Goal: Task Accomplishment & Management: Complete application form

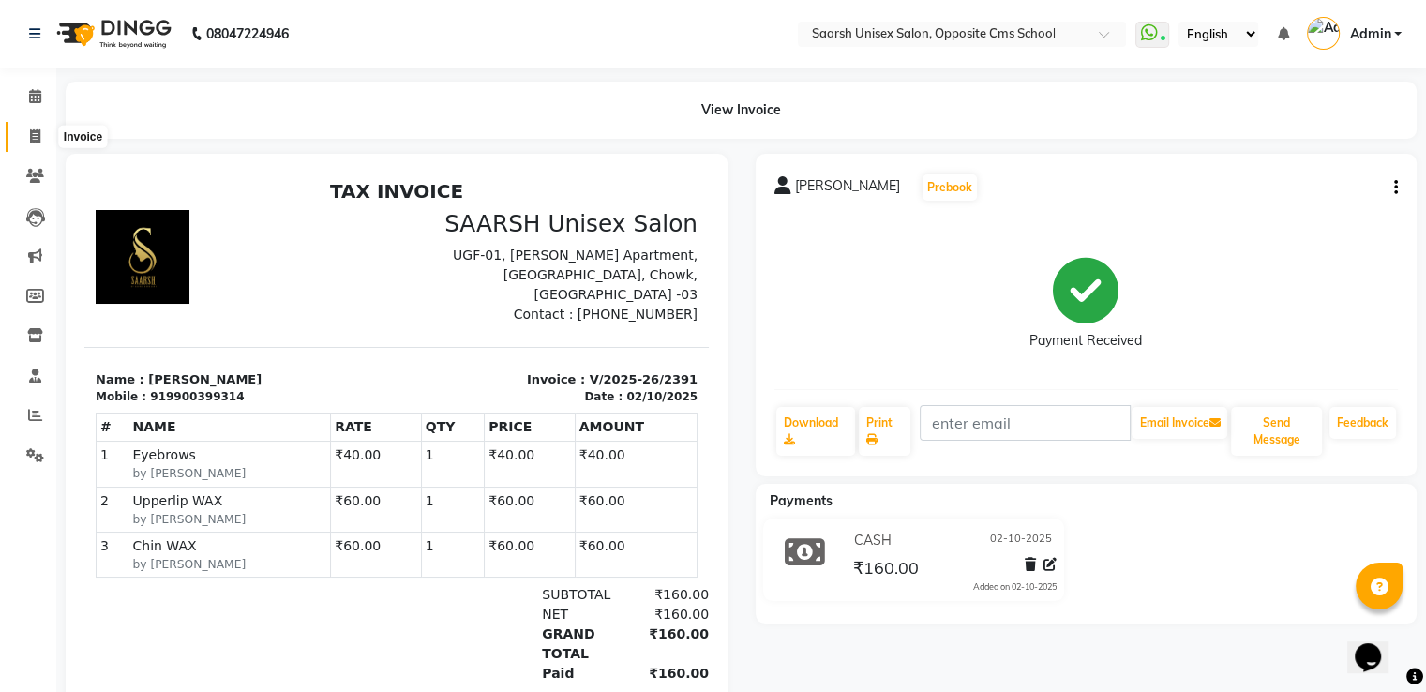
click at [28, 136] on span at bounding box center [35, 138] width 33 height 22
select select "service"
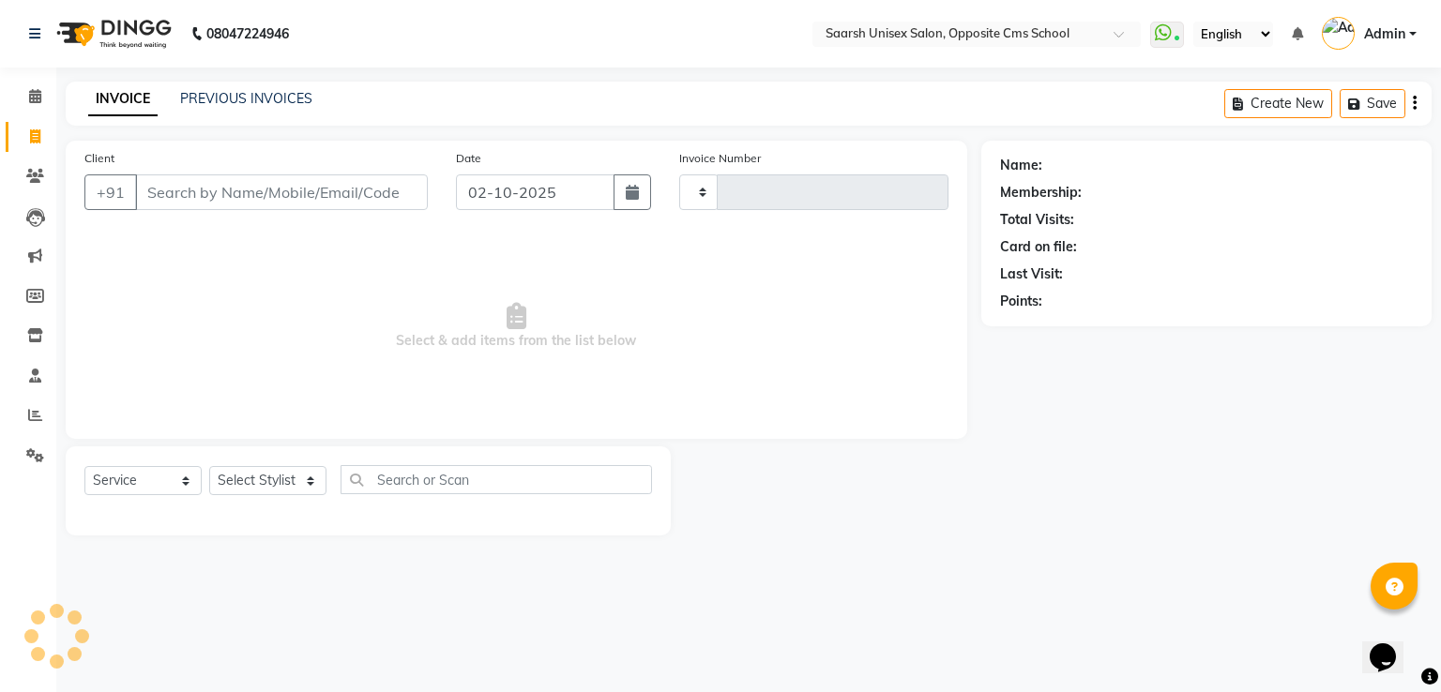
type input "2392"
select select "3962"
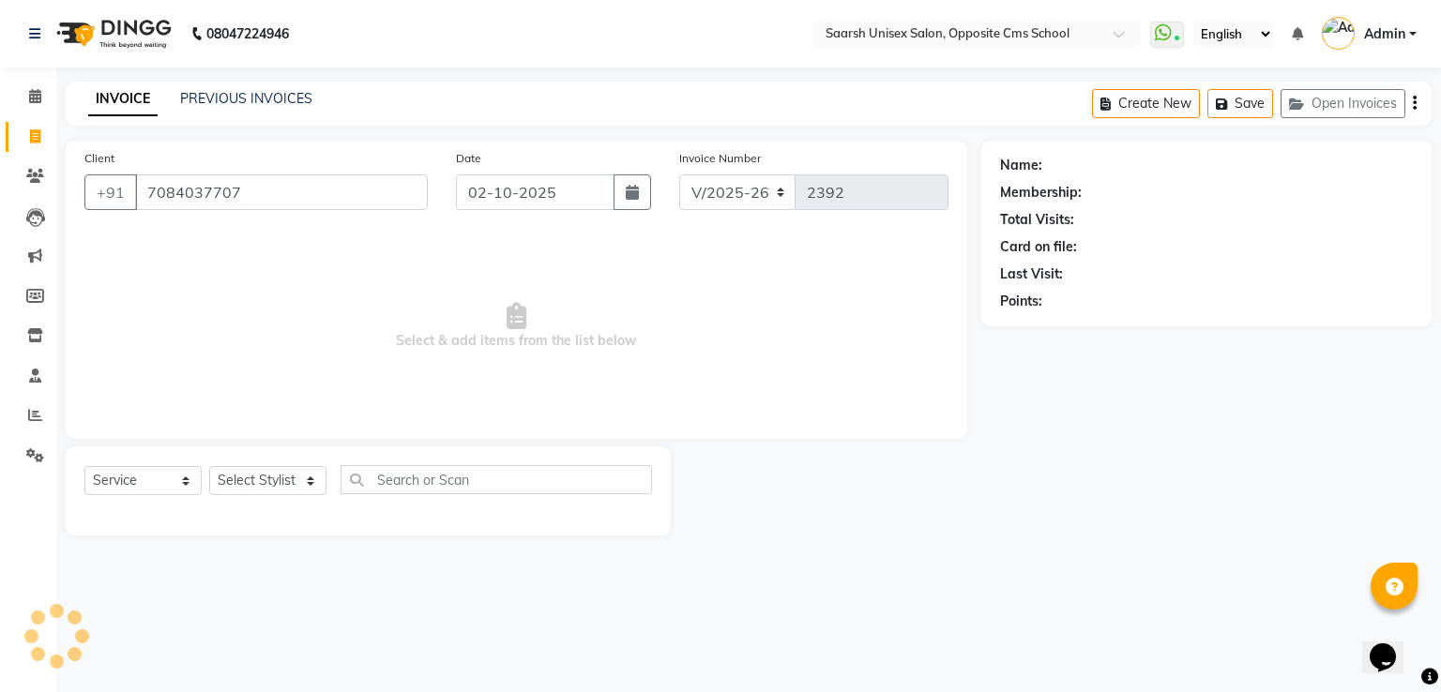
type input "7084037707"
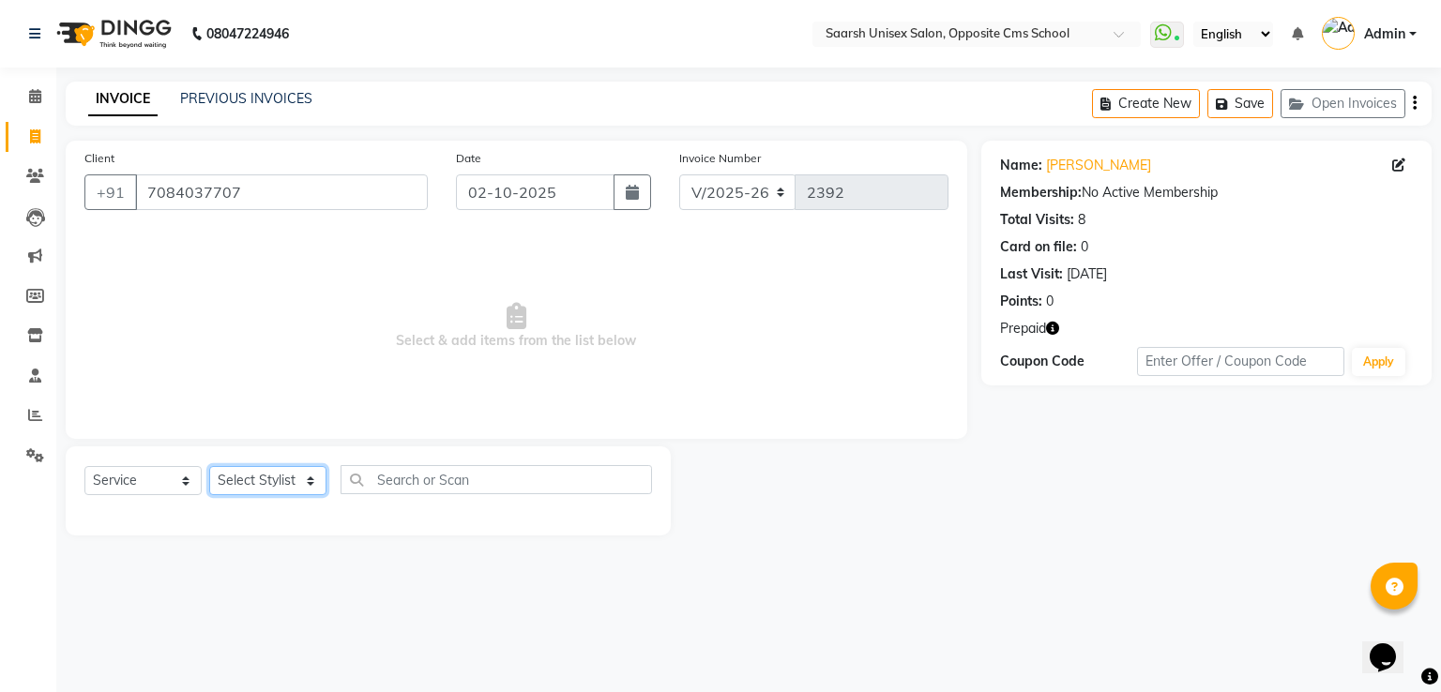
click at [270, 478] on select "Select Stylist [PERSON_NAME] Front Desk [PERSON_NAME] [PERSON_NAME] [PERSON_NAM…" at bounding box center [267, 480] width 117 height 29
select select "20641"
click at [209, 467] on select "Select Stylist [PERSON_NAME] Front Desk [PERSON_NAME] [PERSON_NAME] [PERSON_NAM…" at bounding box center [267, 480] width 117 height 29
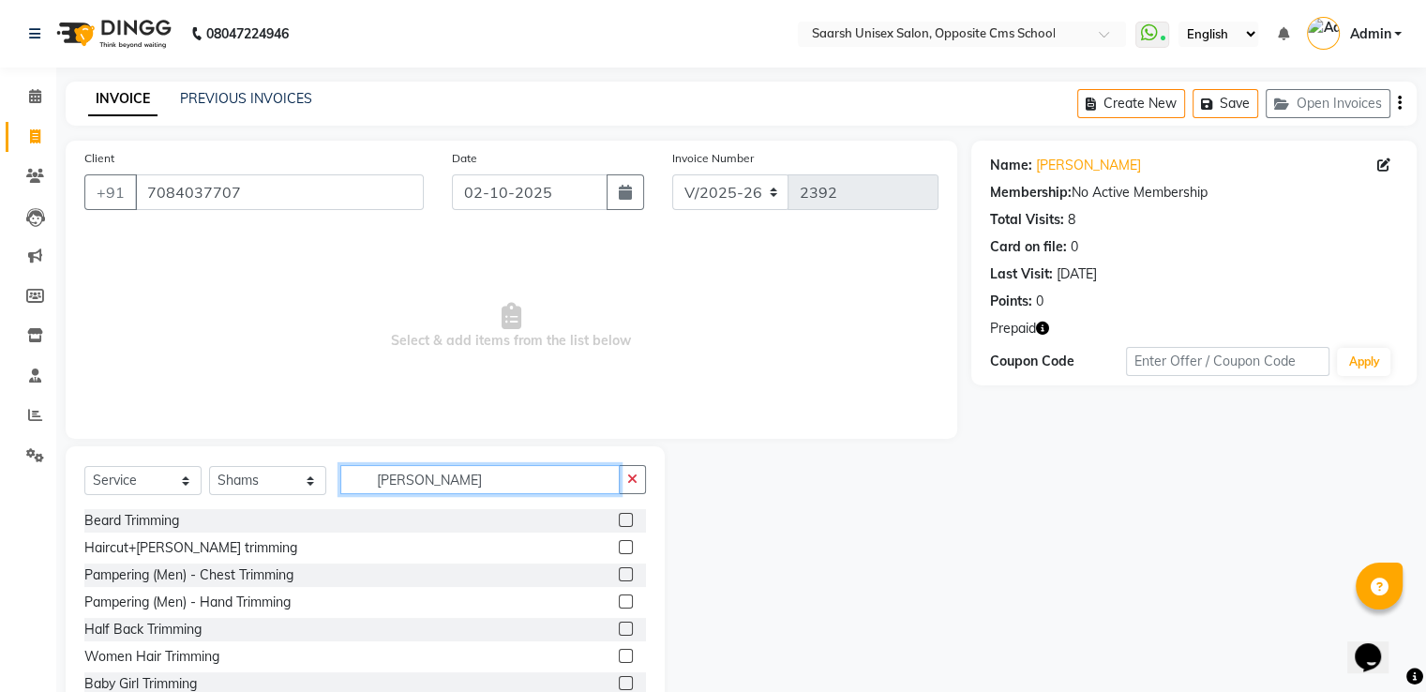
type input "[PERSON_NAME]"
click at [619, 526] on label at bounding box center [626, 520] width 14 height 14
click at [619, 526] on input "checkbox" at bounding box center [625, 521] width 12 height 12
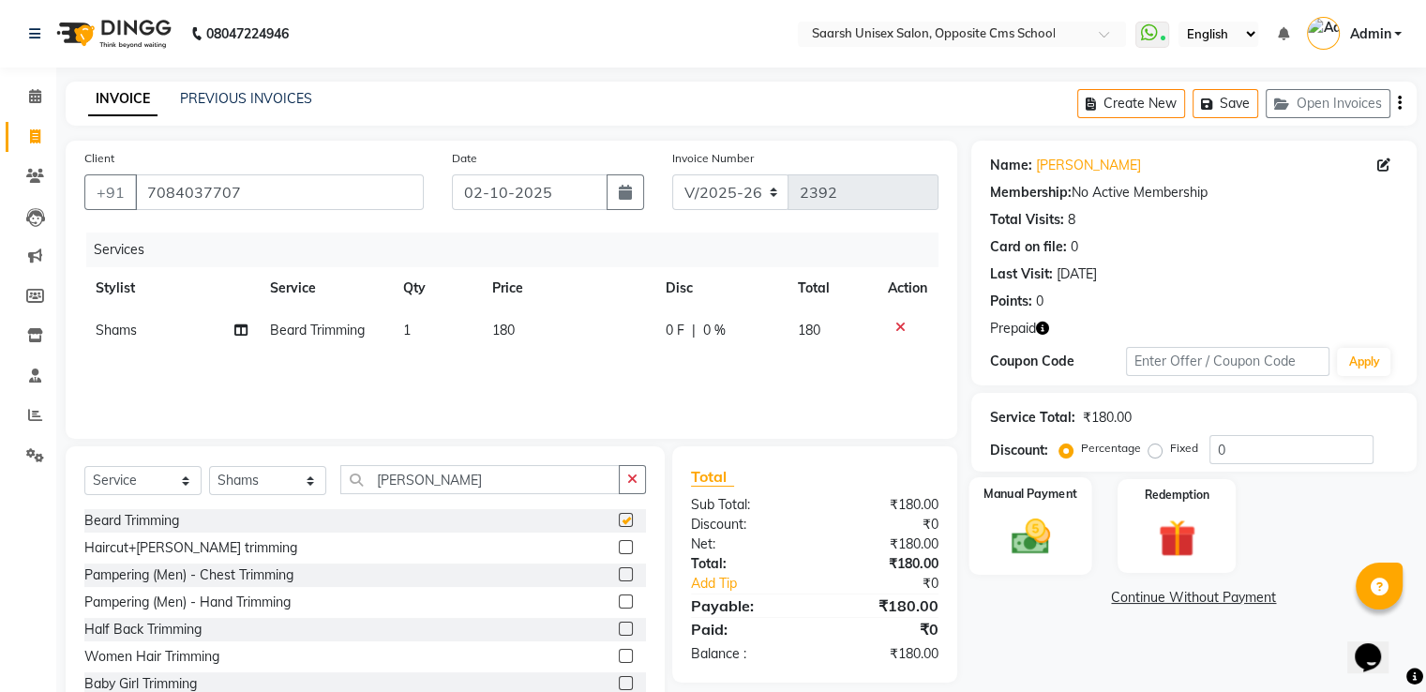
checkbox input "false"
click at [1009, 545] on img at bounding box center [1030, 537] width 63 height 45
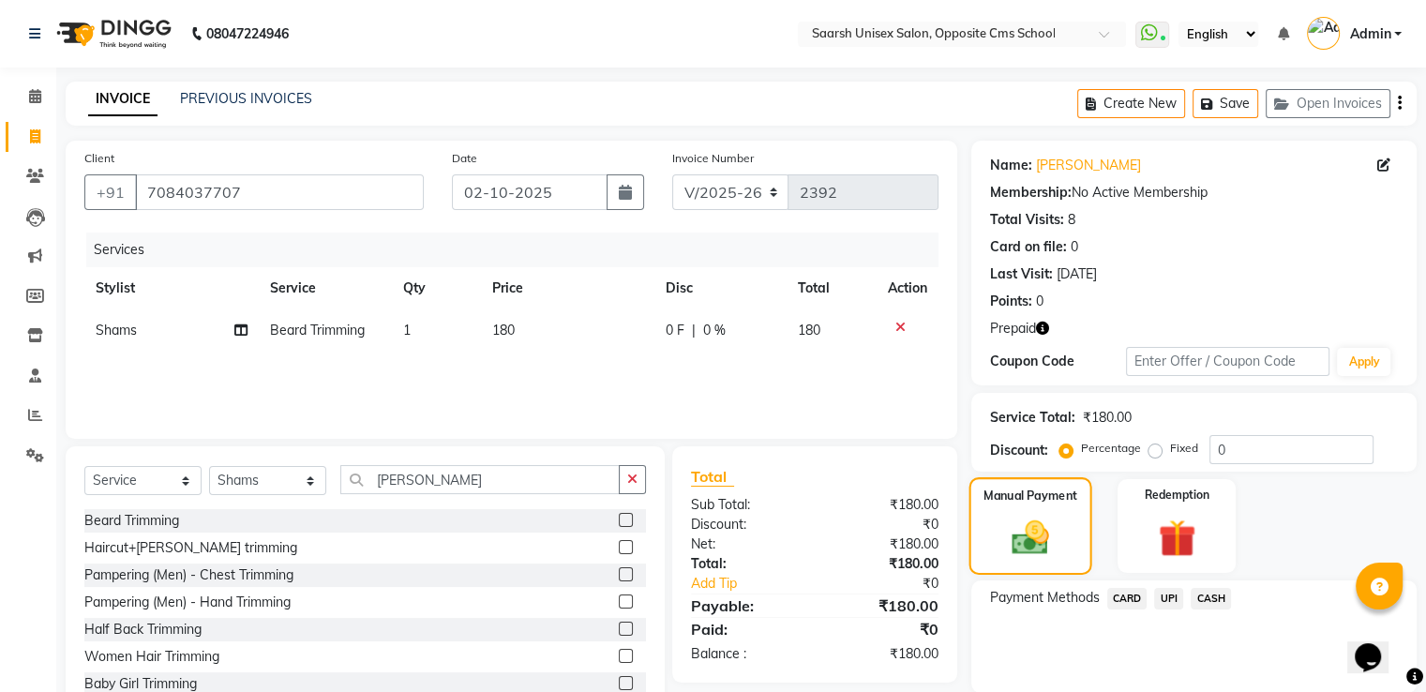
scroll to position [68, 0]
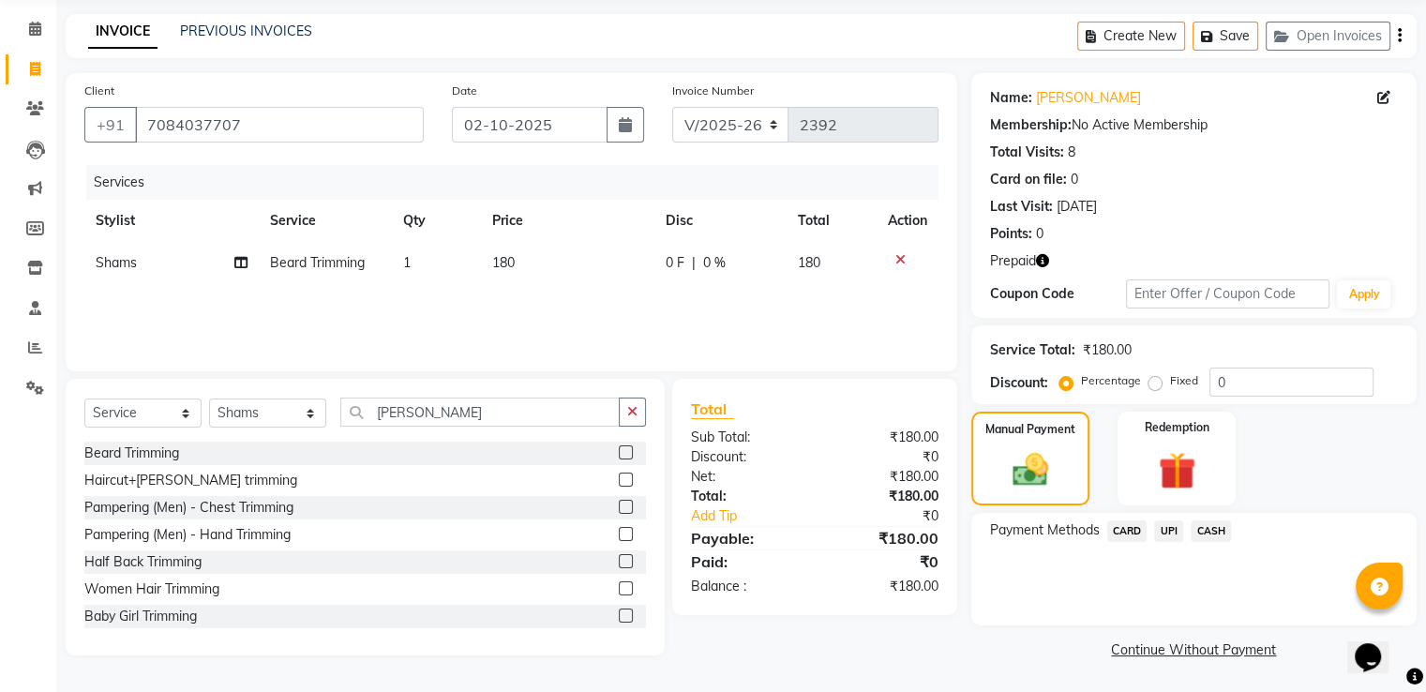
click at [1213, 530] on span "CASH" at bounding box center [1211, 532] width 40 height 22
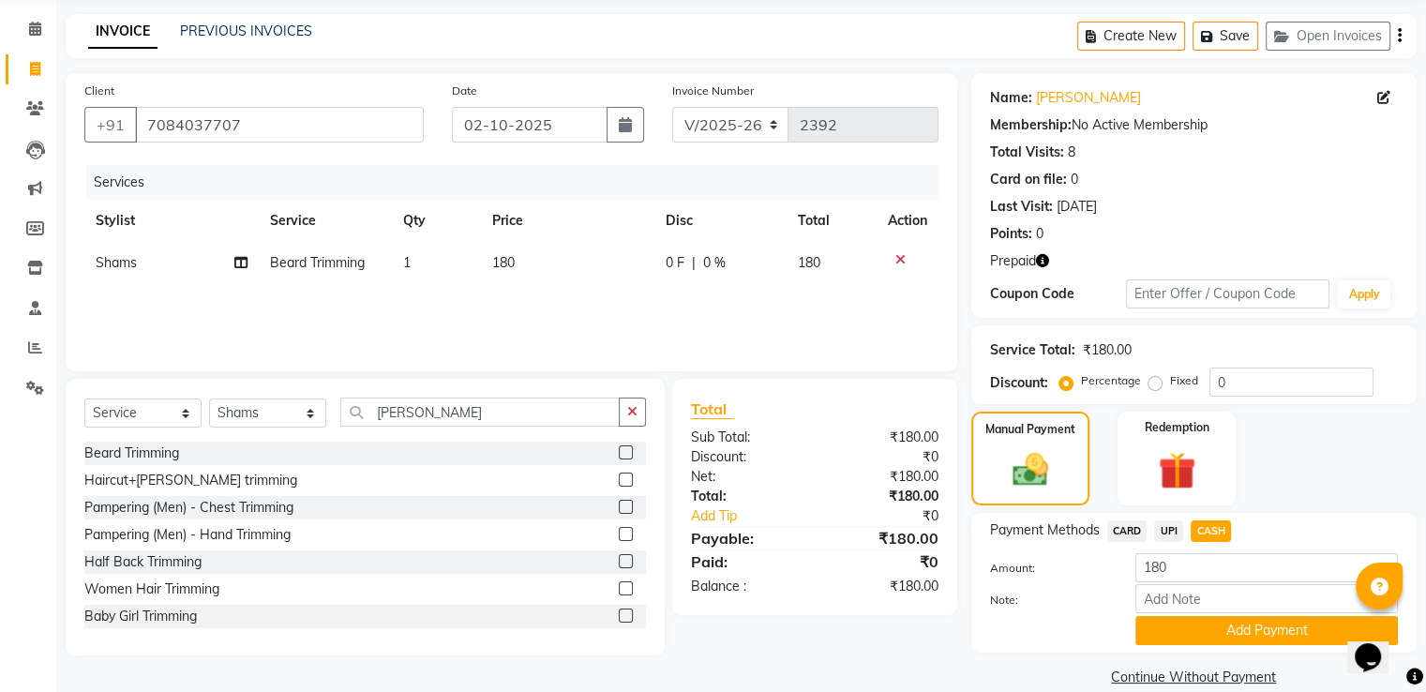
scroll to position [96, 0]
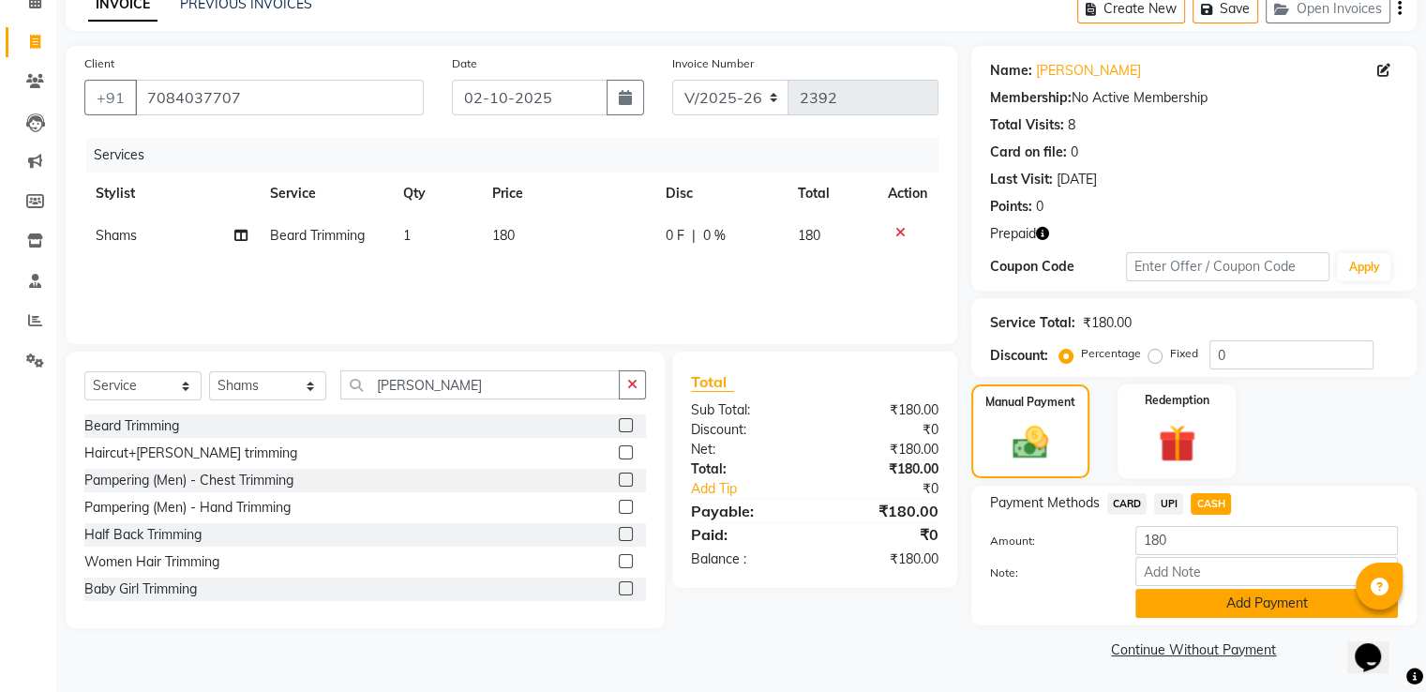
click at [1259, 593] on button "Add Payment" at bounding box center [1267, 603] width 263 height 29
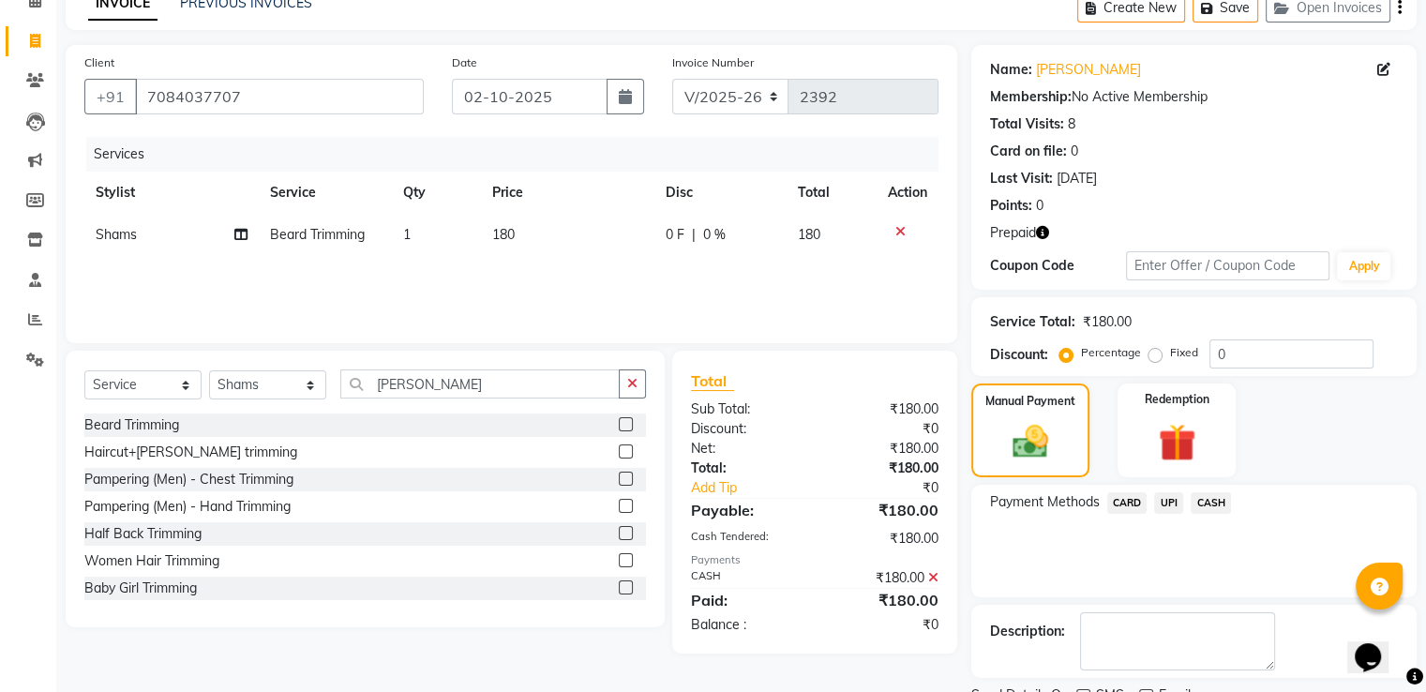
scroll to position [173, 0]
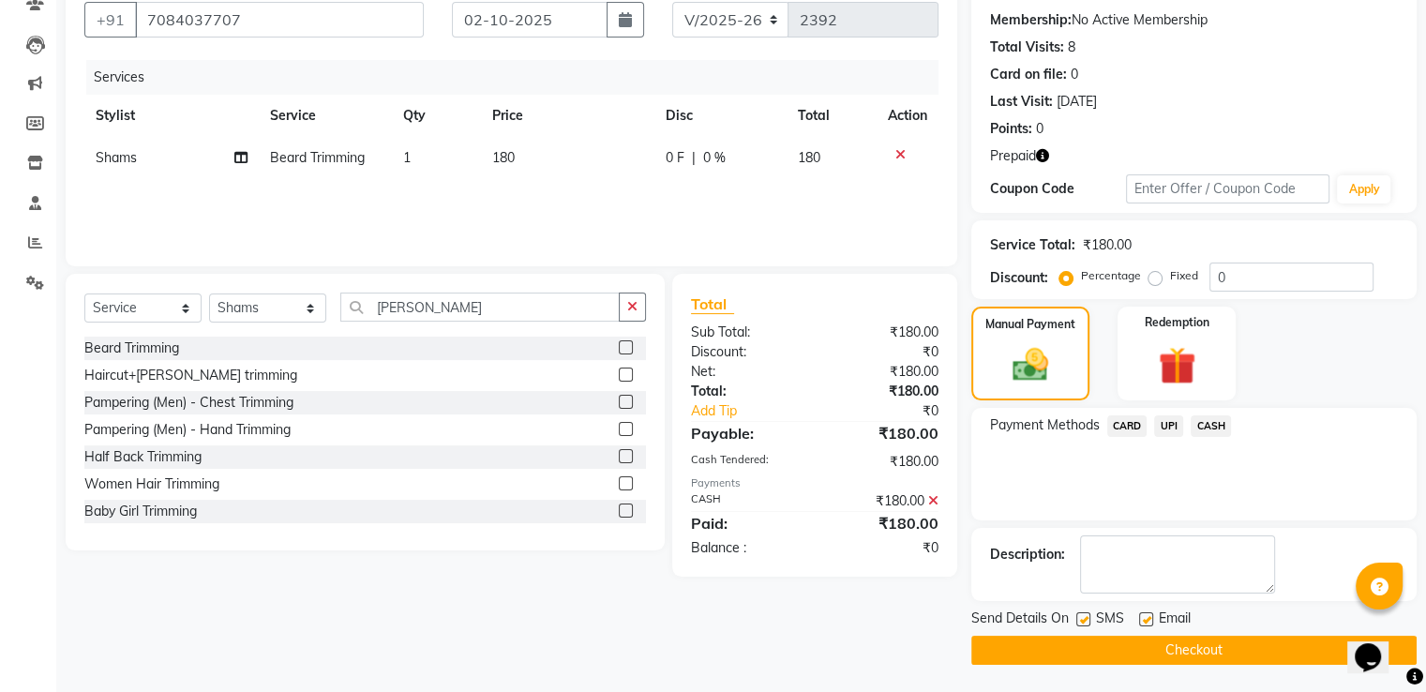
click at [1260, 652] on button "Checkout" at bounding box center [1194, 650] width 445 height 29
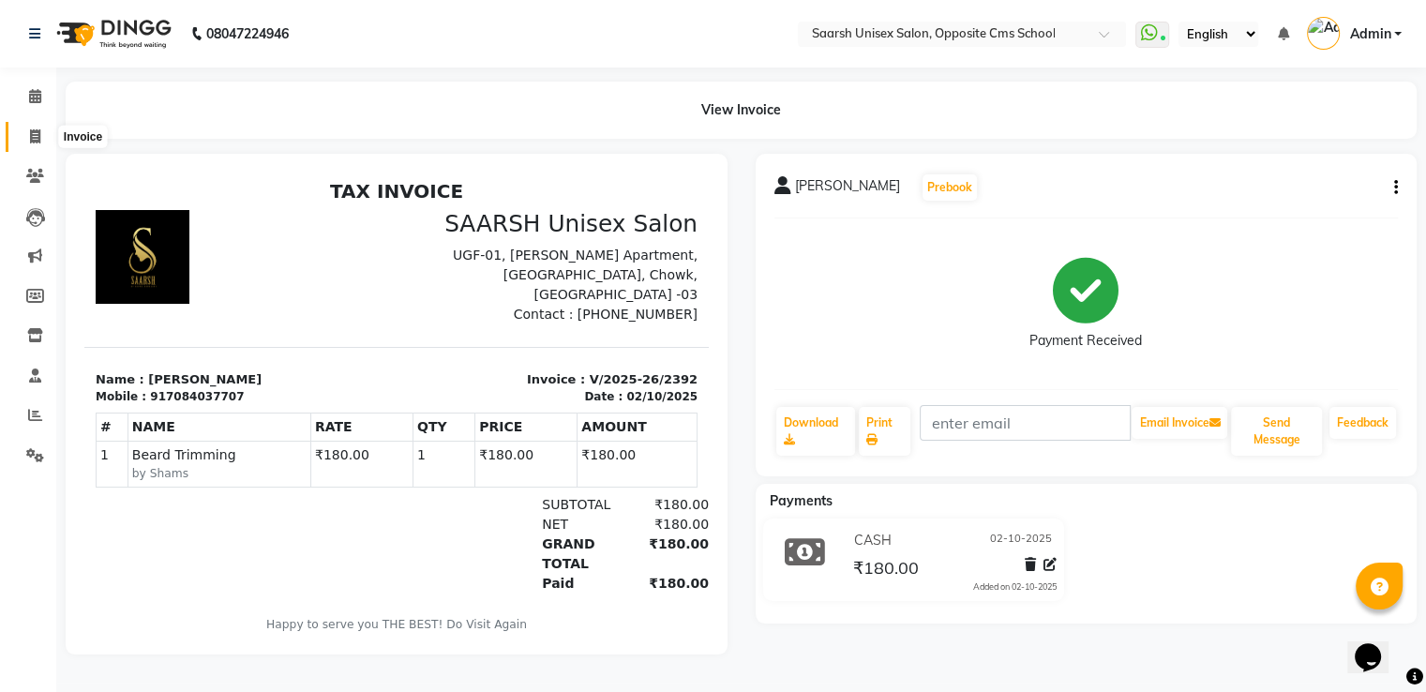
click at [30, 131] on icon at bounding box center [35, 136] width 10 height 14
select select "service"
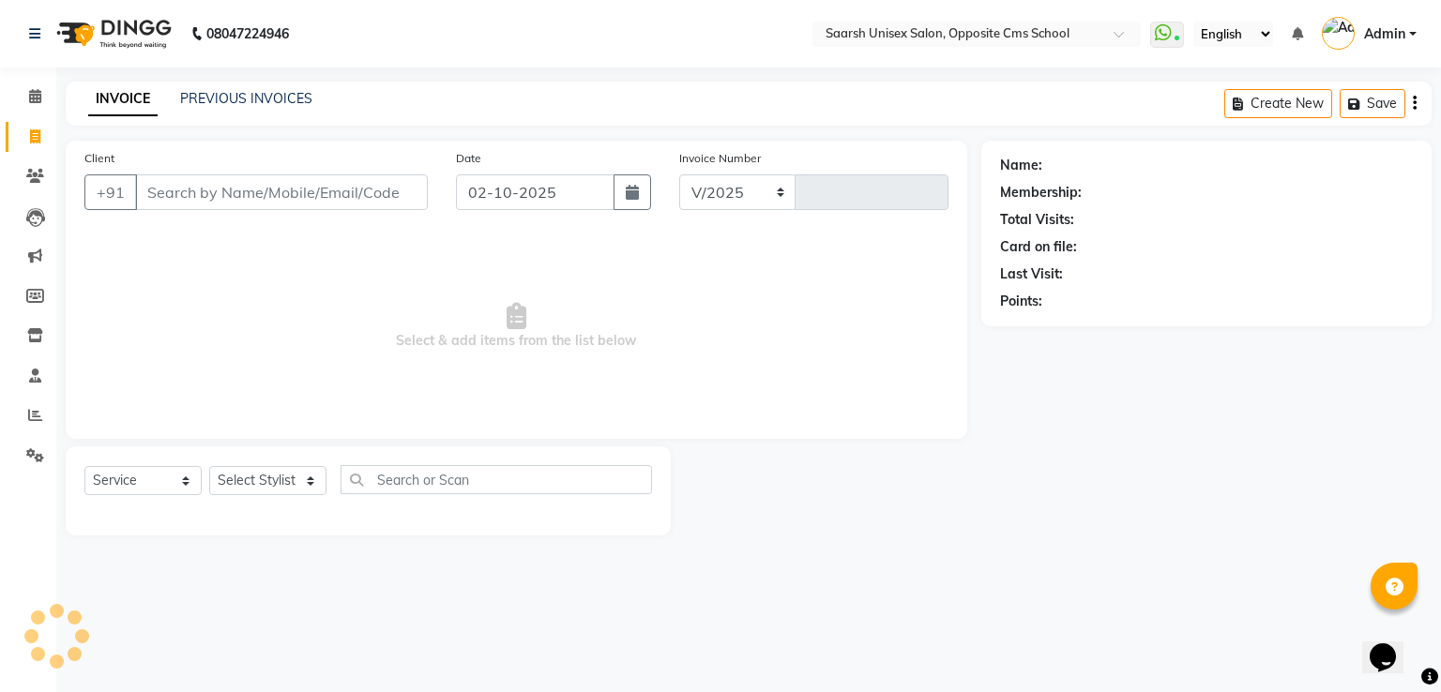
select select "3962"
type input "2393"
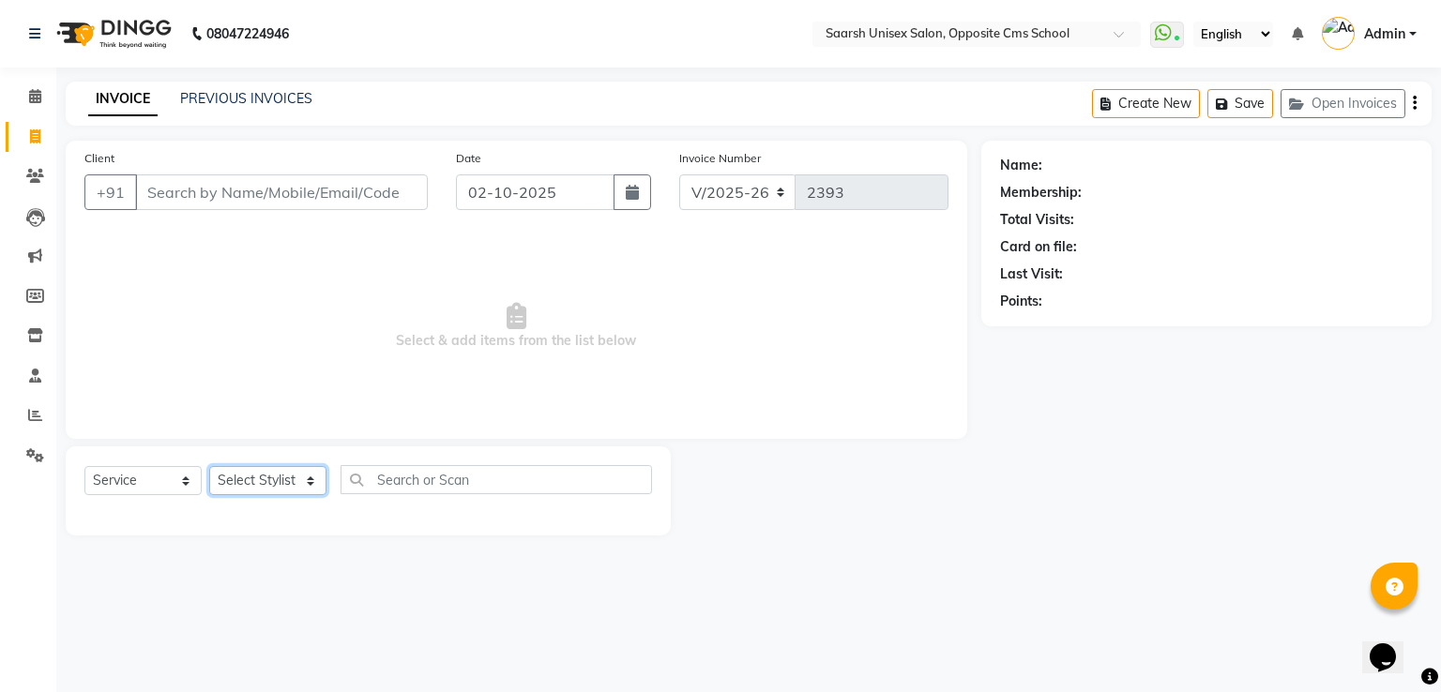
click at [249, 476] on select "Select Stylist [PERSON_NAME] Front Desk [PERSON_NAME] [PERSON_NAME] [PERSON_NAM…" at bounding box center [267, 480] width 117 height 29
select select "20641"
click at [209, 467] on select "Select Stylist [PERSON_NAME] Front Desk [PERSON_NAME] [PERSON_NAME] [PERSON_NAM…" at bounding box center [267, 480] width 117 height 29
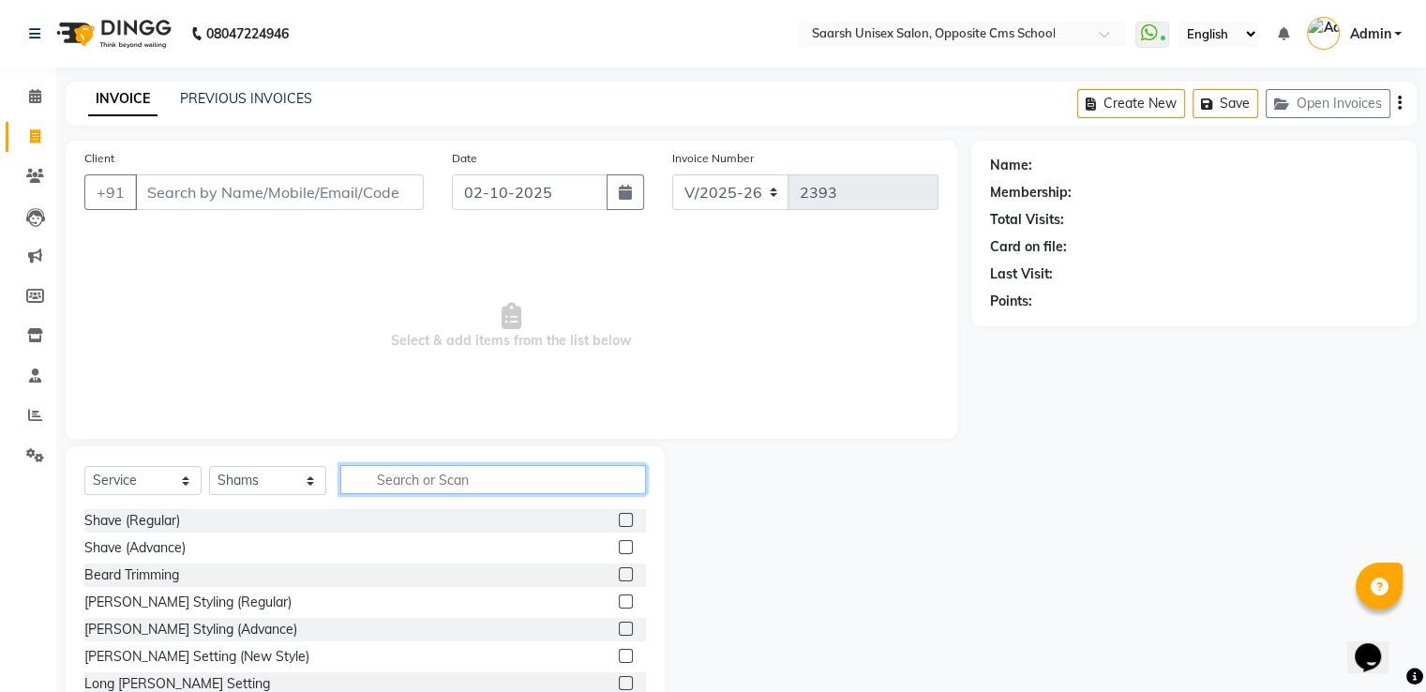
click at [473, 484] on input "text" at bounding box center [493, 479] width 306 height 29
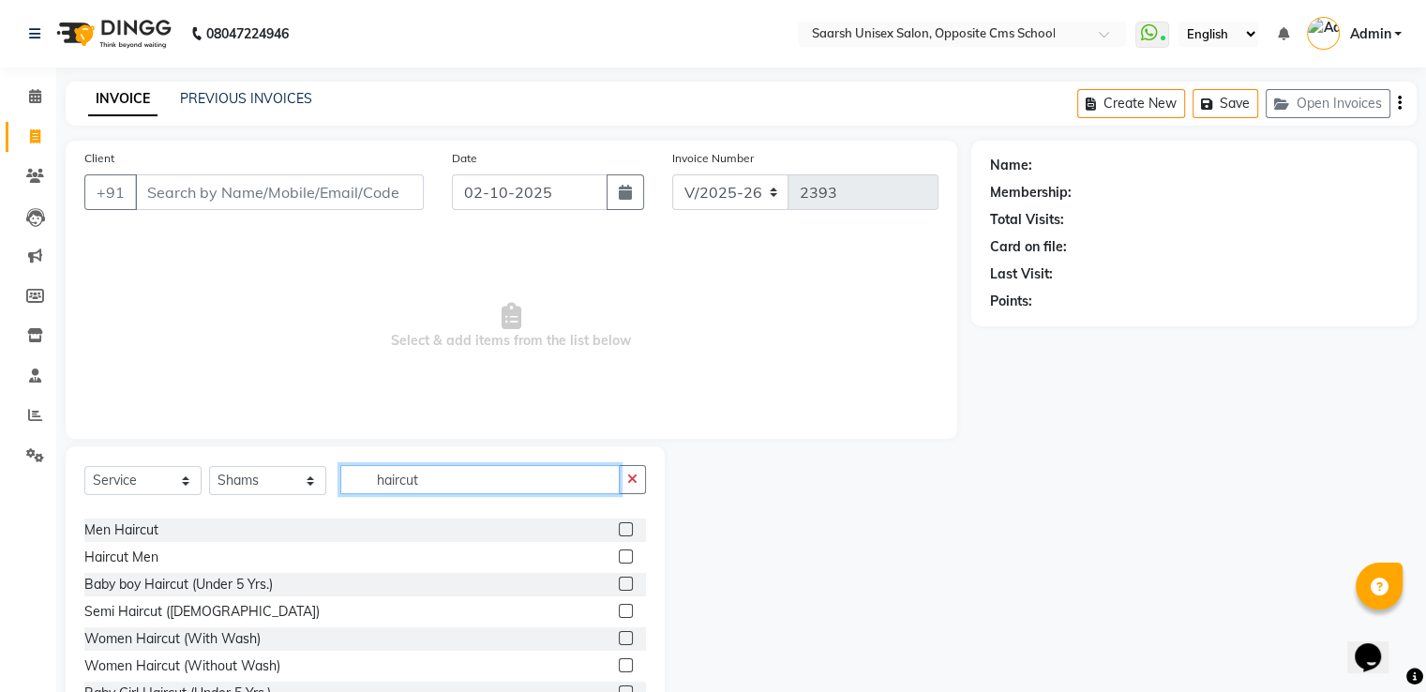
scroll to position [53, 0]
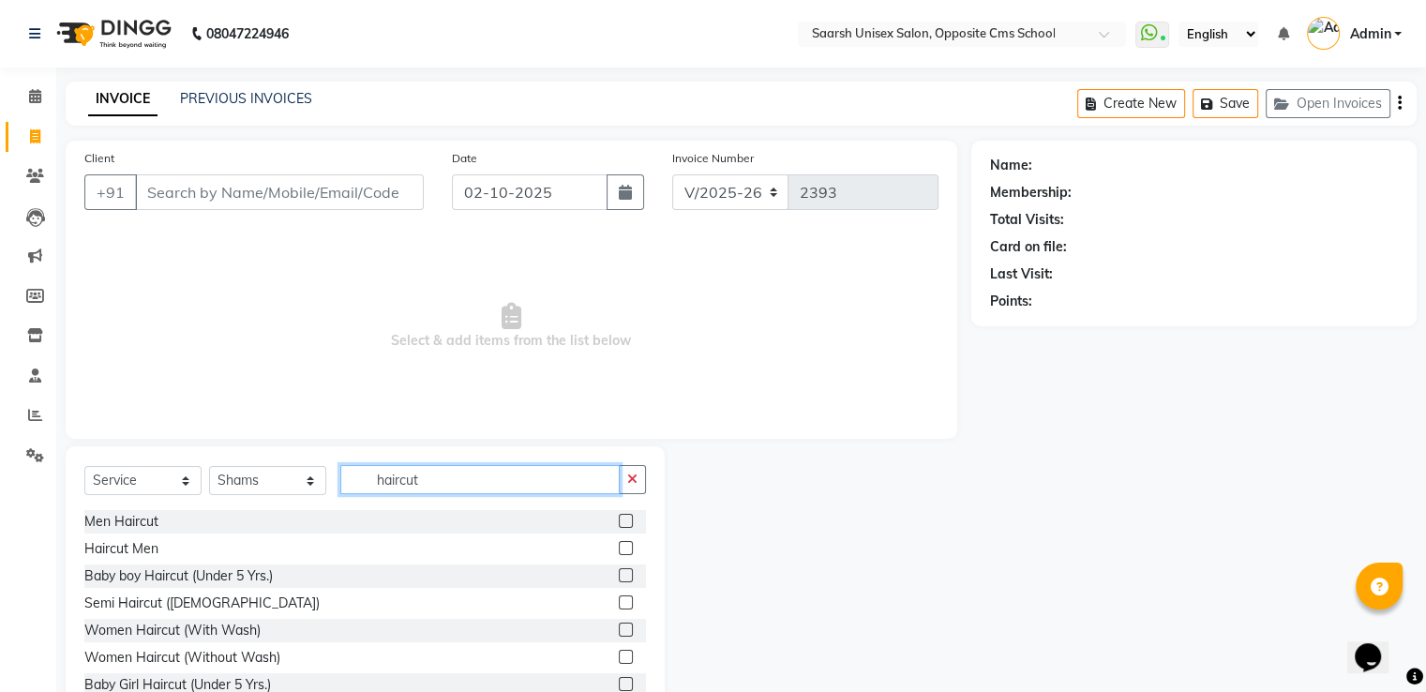
type input "haircut"
click at [619, 655] on label at bounding box center [626, 657] width 14 height 14
click at [619, 655] on input "checkbox" at bounding box center [625, 658] width 12 height 12
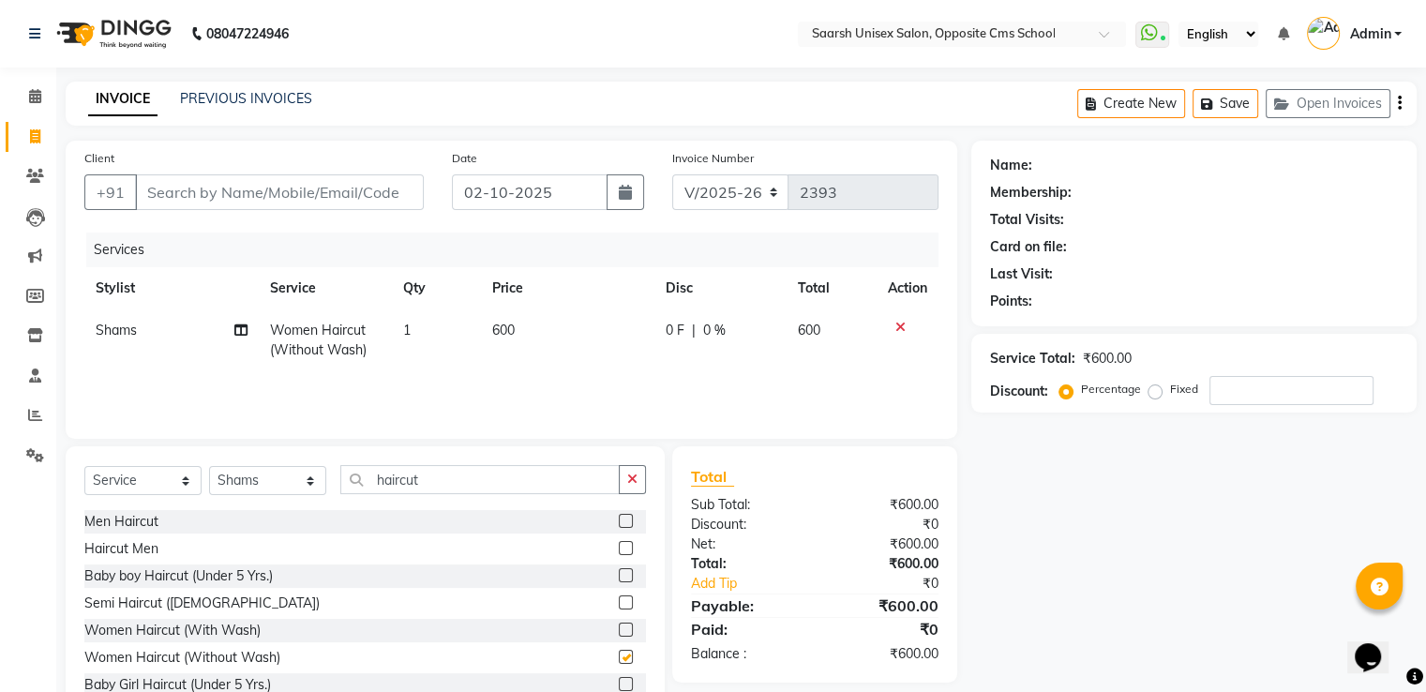
checkbox input "false"
click at [631, 479] on icon "button" at bounding box center [632, 479] width 10 height 13
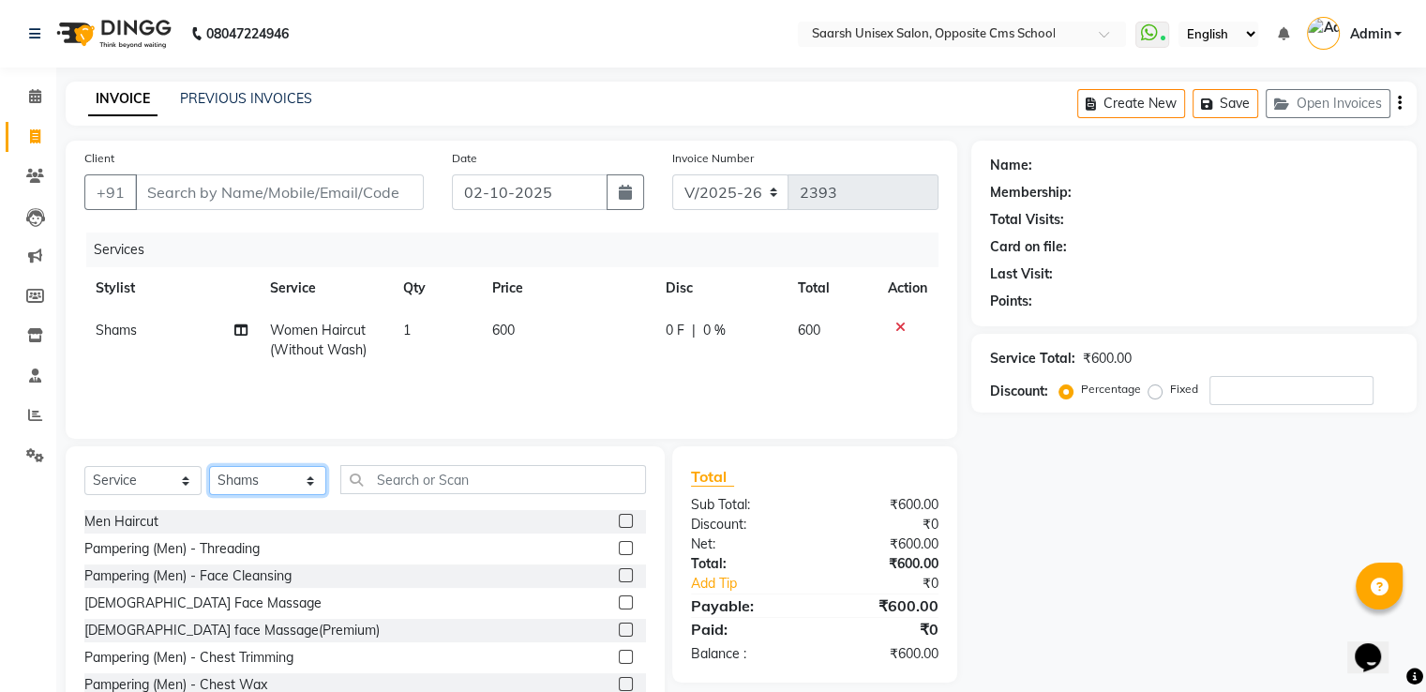
click at [276, 475] on select "Select Stylist [PERSON_NAME] Front Desk [PERSON_NAME] [PERSON_NAME] [PERSON_NAM…" at bounding box center [267, 480] width 117 height 29
select select "32207"
click at [209, 467] on select "Select Stylist [PERSON_NAME] Front Desk [PERSON_NAME] [PERSON_NAME] [PERSON_NAM…" at bounding box center [267, 480] width 117 height 29
click at [438, 482] on input "text" at bounding box center [493, 479] width 306 height 29
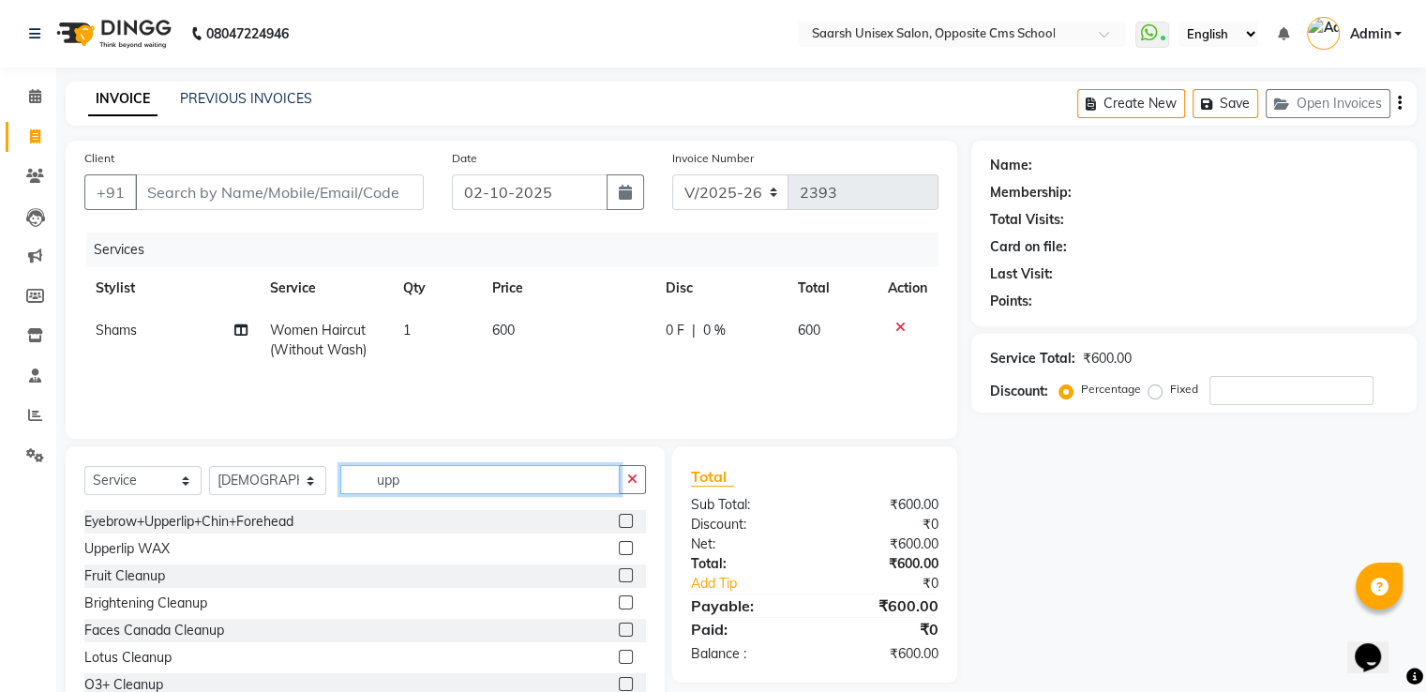
scroll to position [0, 0]
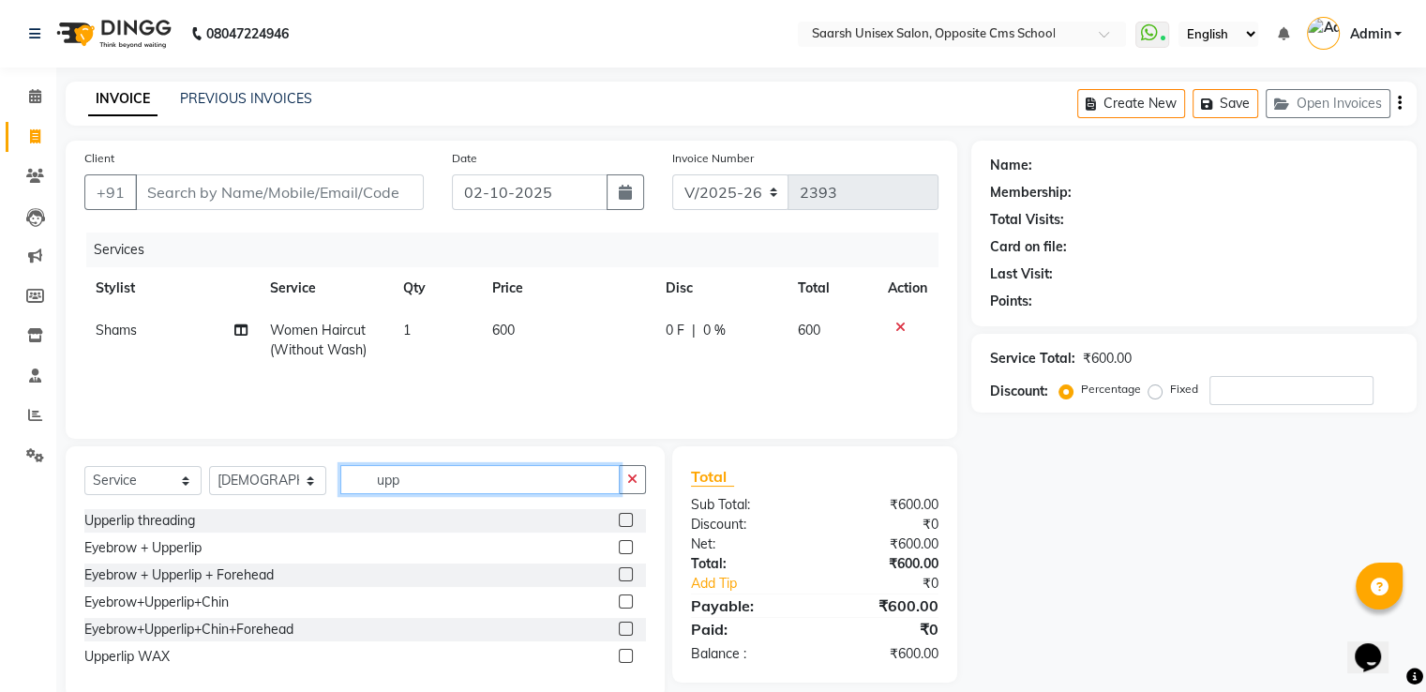
type input "upp"
click at [622, 657] on label at bounding box center [626, 656] width 14 height 14
click at [622, 657] on input "checkbox" at bounding box center [625, 657] width 12 height 12
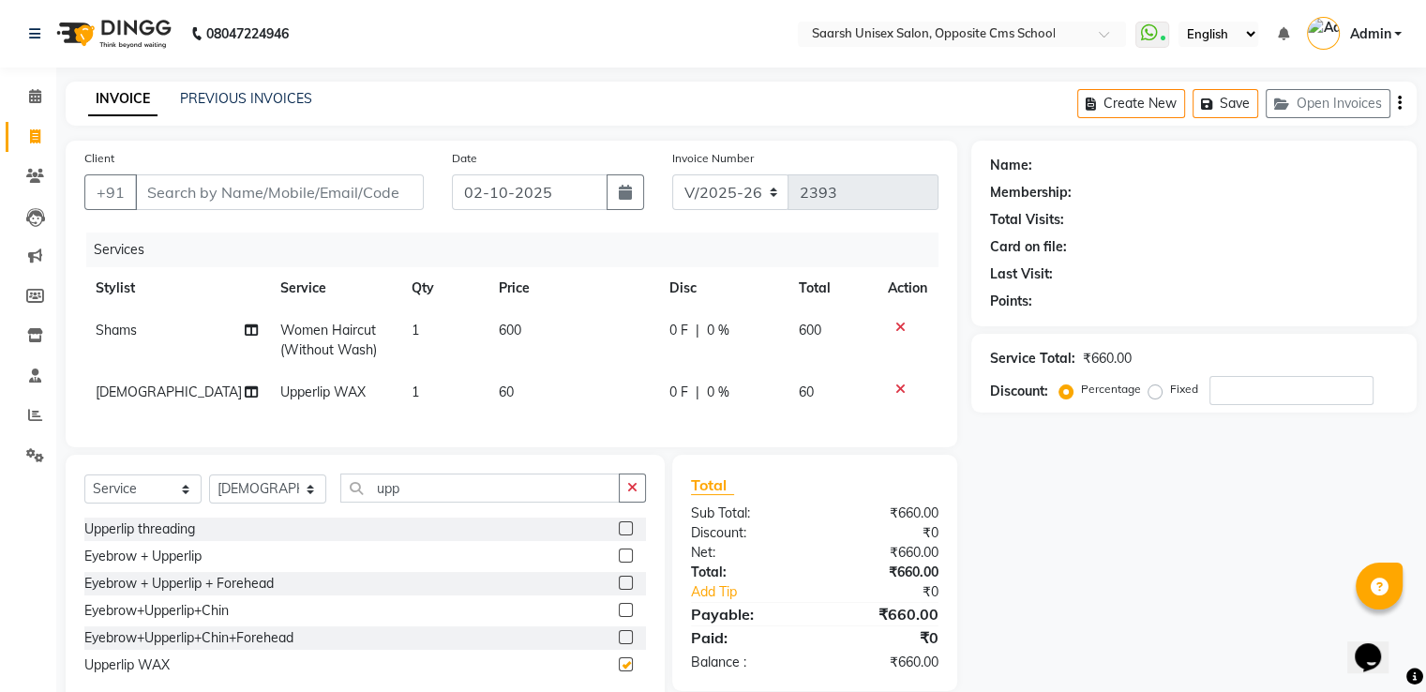
checkbox input "false"
click at [634, 495] on button "button" at bounding box center [632, 488] width 27 height 29
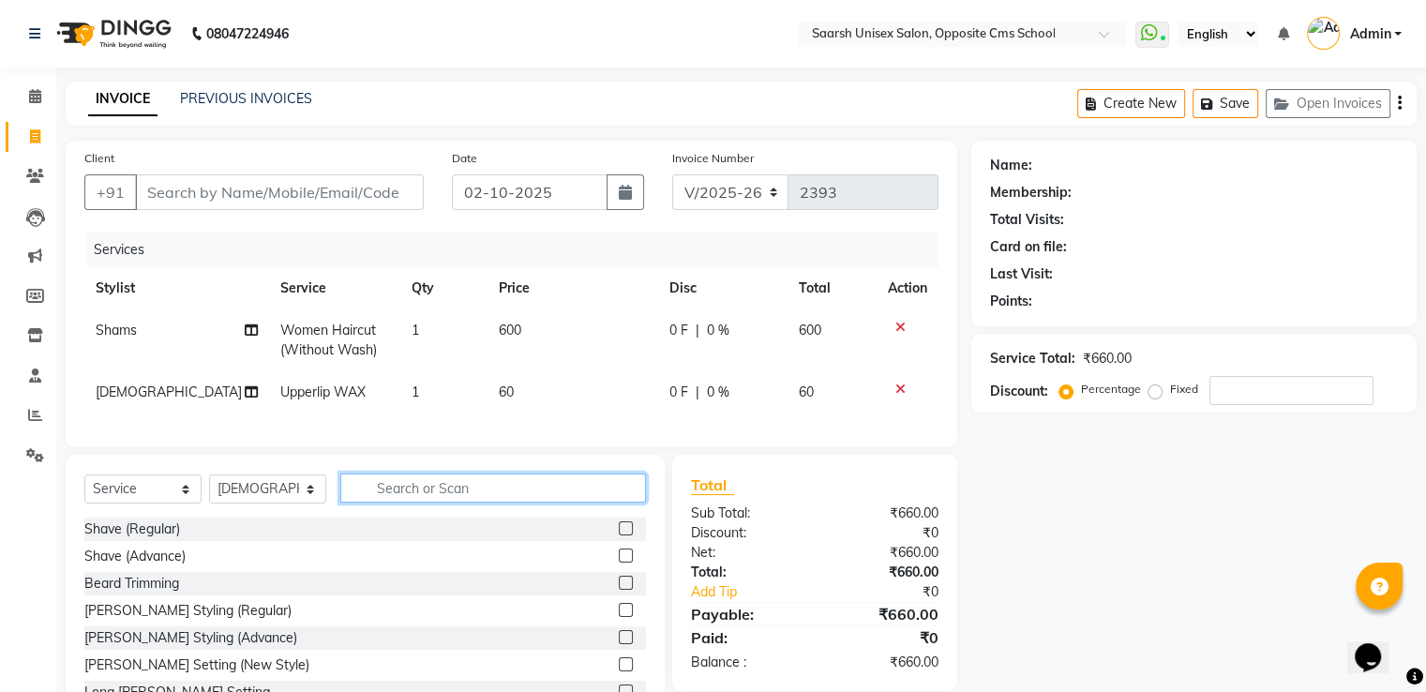
click at [578, 492] on input "text" at bounding box center [493, 488] width 306 height 29
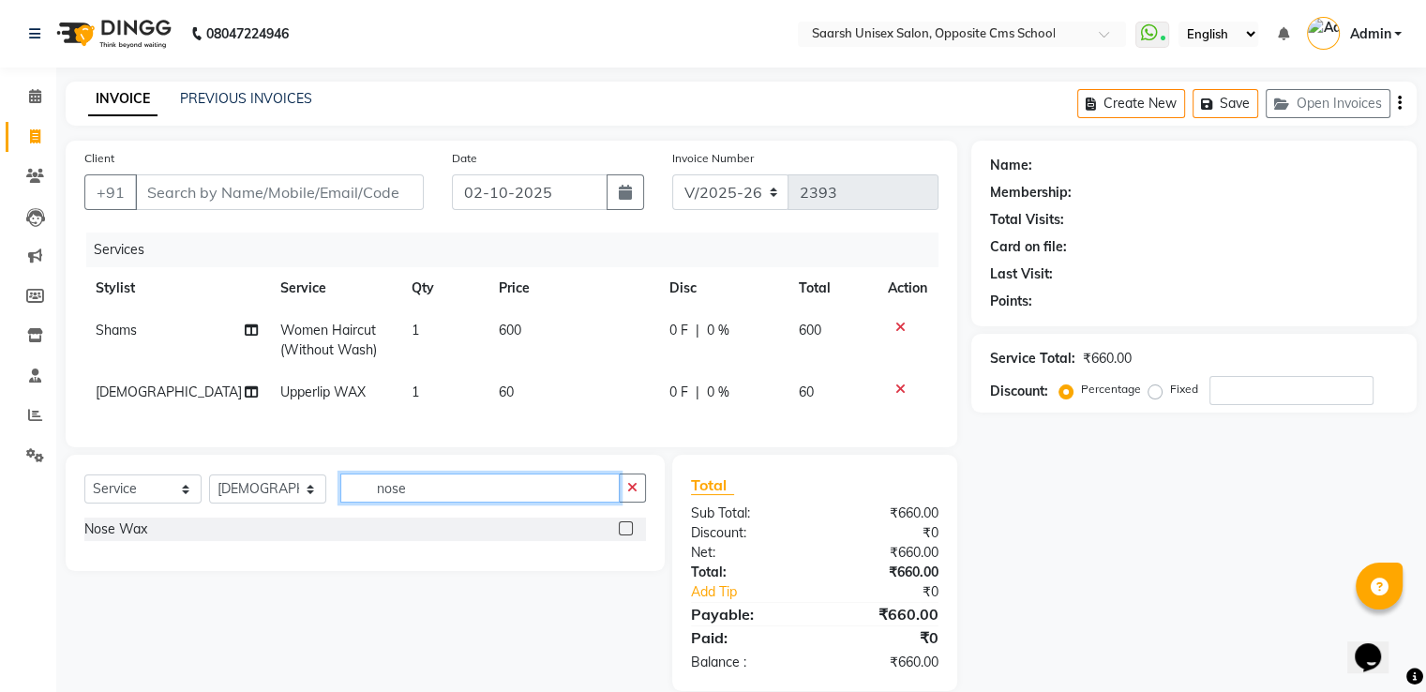
type input "nose"
click at [626, 536] on label at bounding box center [626, 528] width 14 height 14
click at [626, 536] on input "checkbox" at bounding box center [625, 529] width 12 height 12
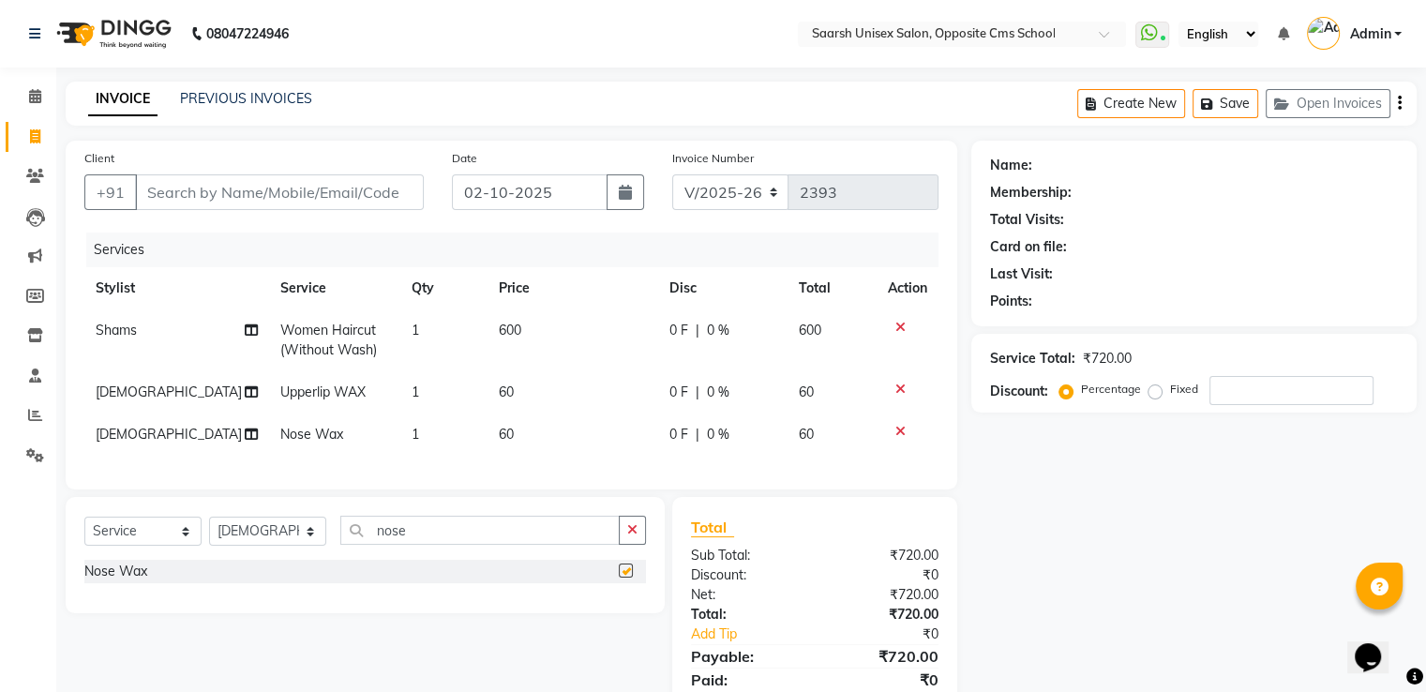
checkbox input "false"
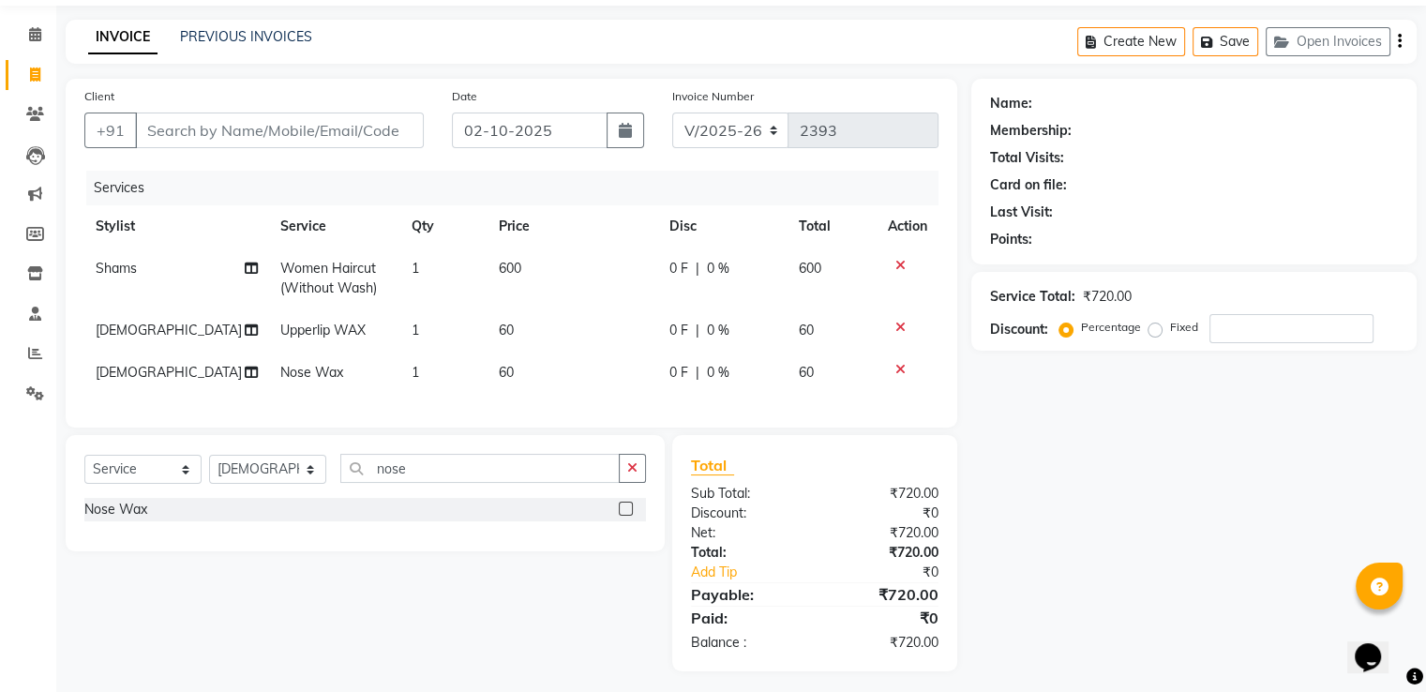
scroll to position [79, 0]
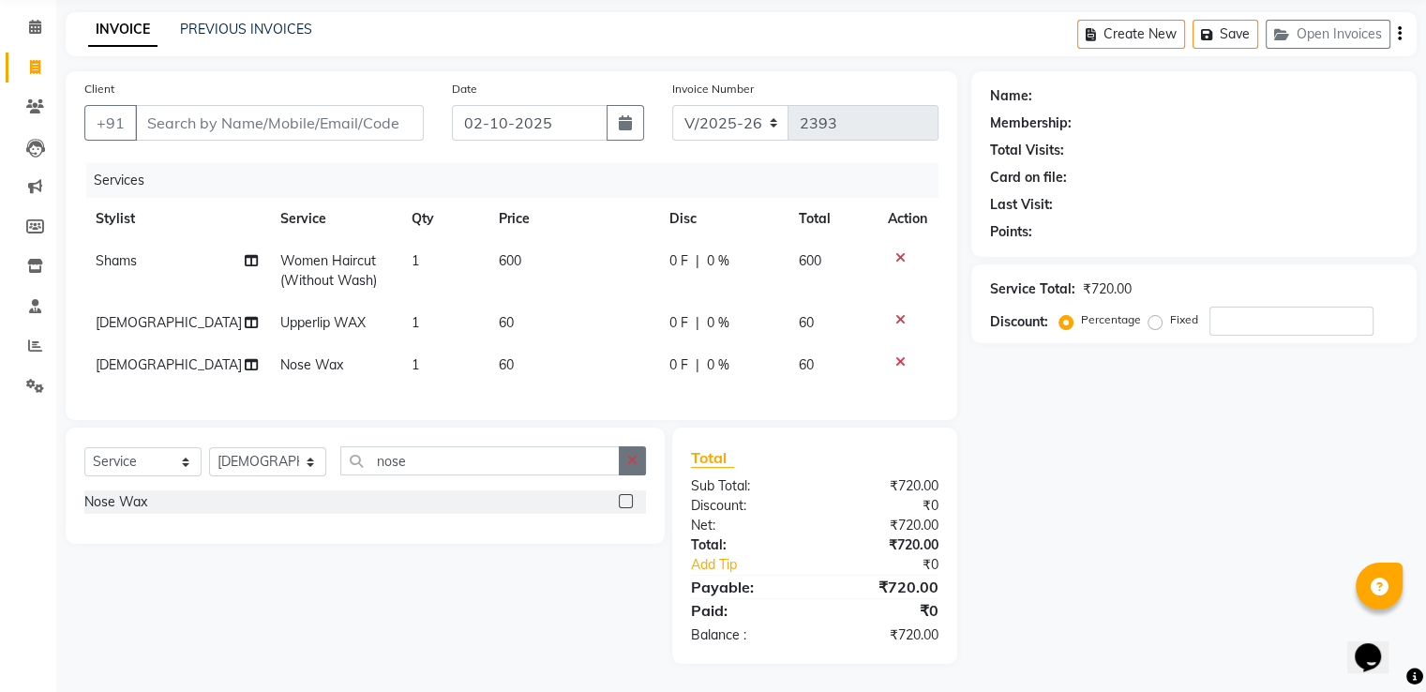
click at [632, 467] on icon "button" at bounding box center [632, 460] width 10 height 13
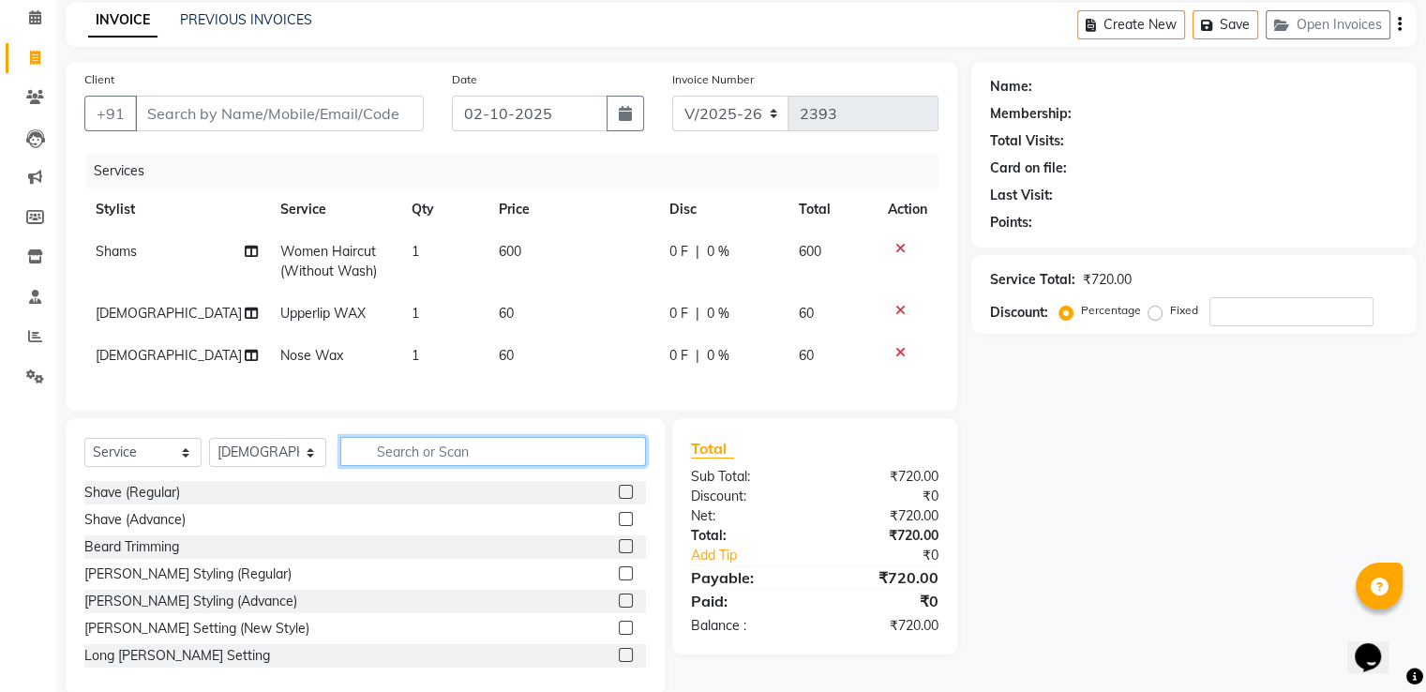
click at [558, 457] on input "text" at bounding box center [493, 451] width 306 height 29
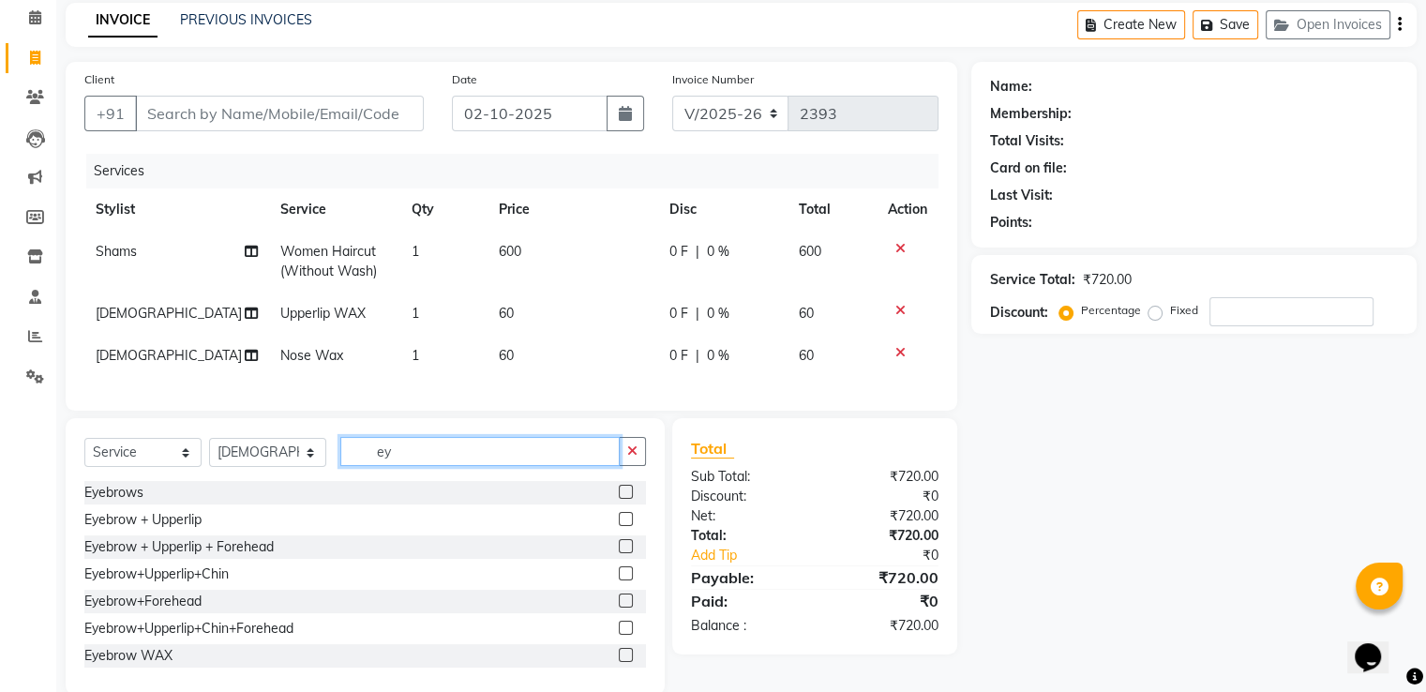
type input "ey"
click at [619, 499] on label at bounding box center [626, 492] width 14 height 14
click at [619, 499] on input "checkbox" at bounding box center [625, 493] width 12 height 12
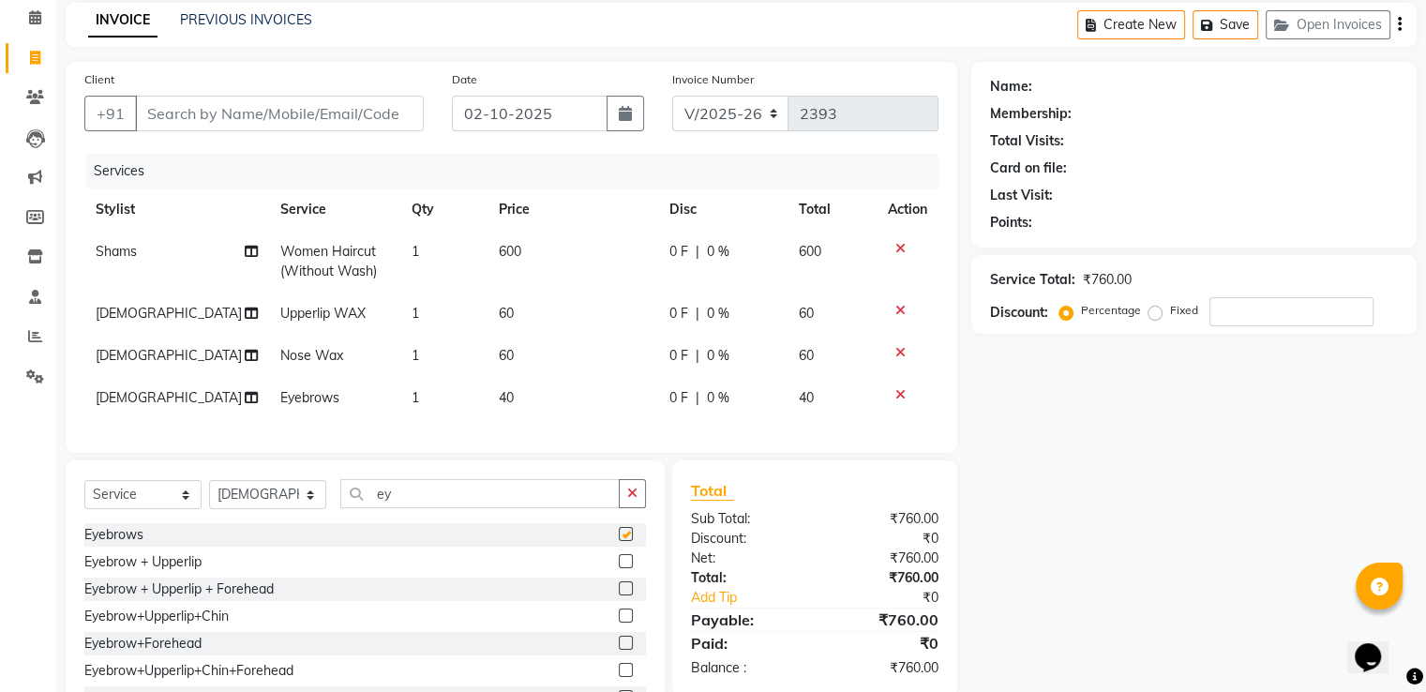
checkbox input "false"
click at [320, 111] on input "Client" at bounding box center [279, 114] width 289 height 36
click at [322, 113] on input "Client" at bounding box center [279, 114] width 289 height 36
type input "9"
type input "0"
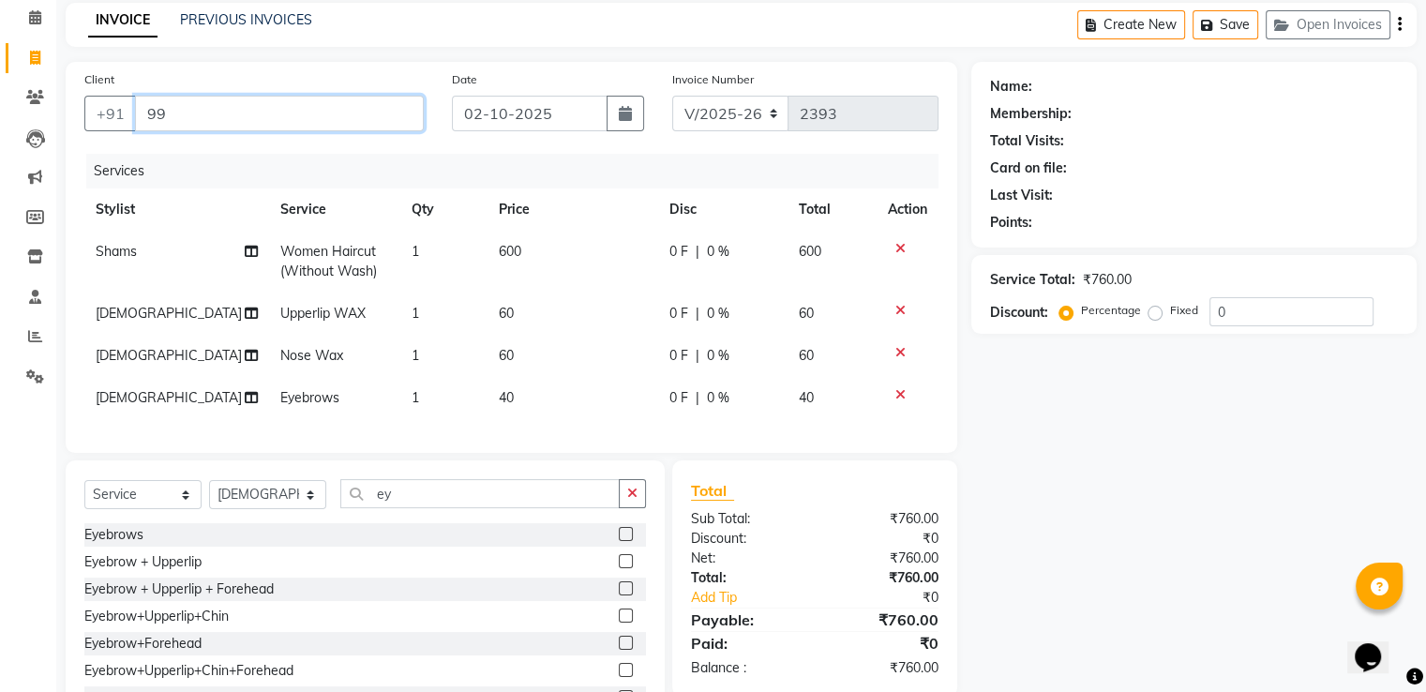
type input "9"
type input "k"
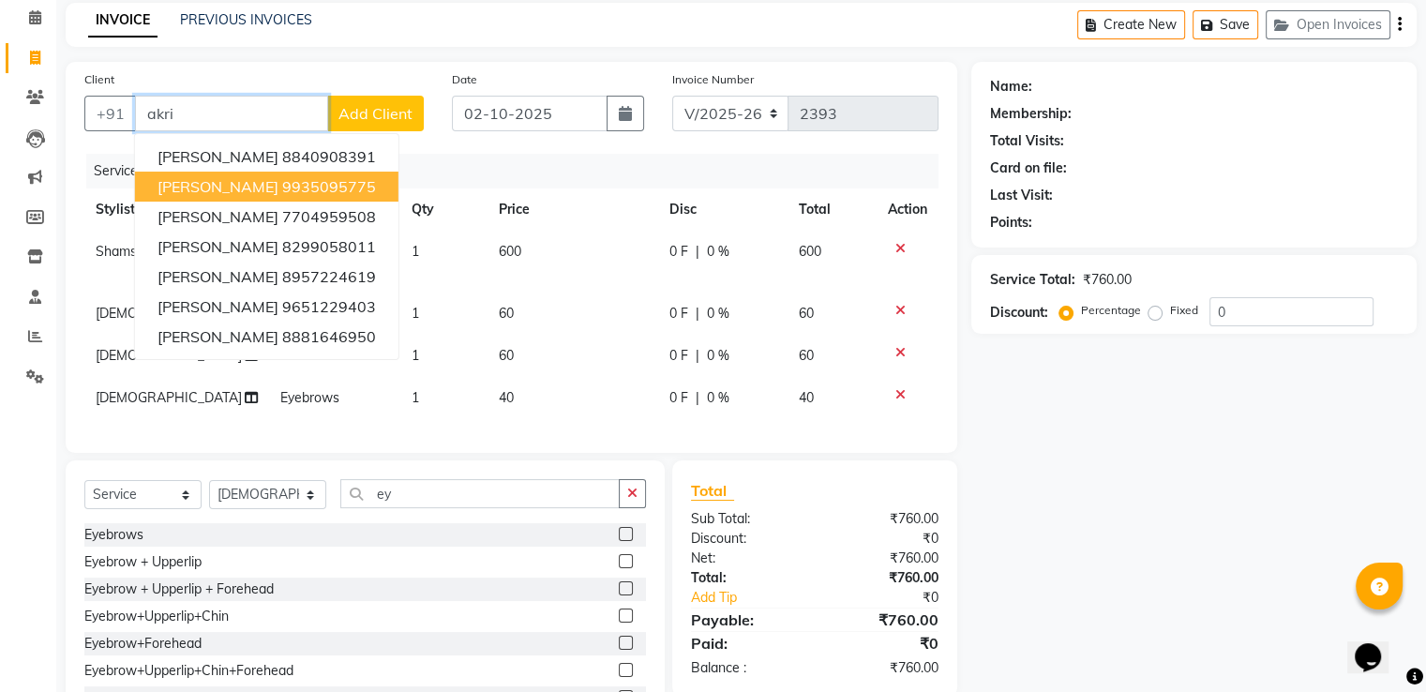
click at [320, 188] on ngb-highlight "9935095775" at bounding box center [329, 186] width 94 height 19
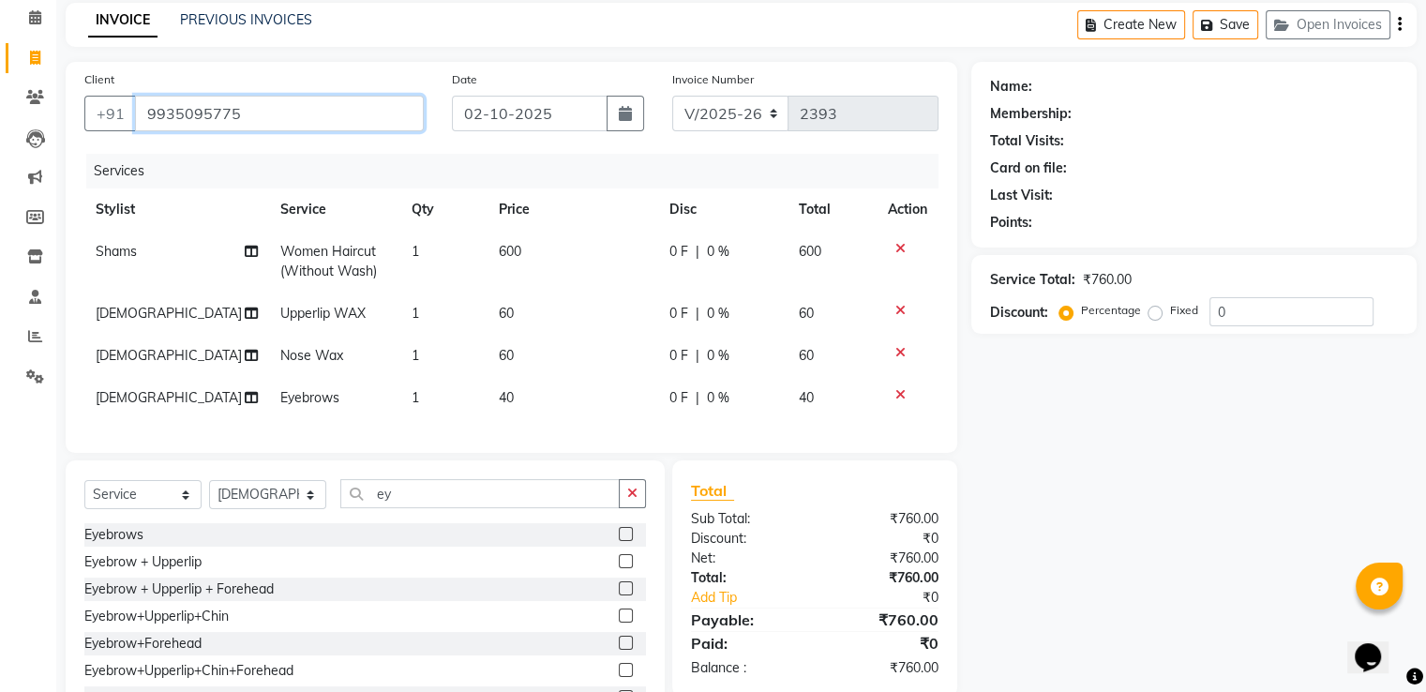
type input "9935095775"
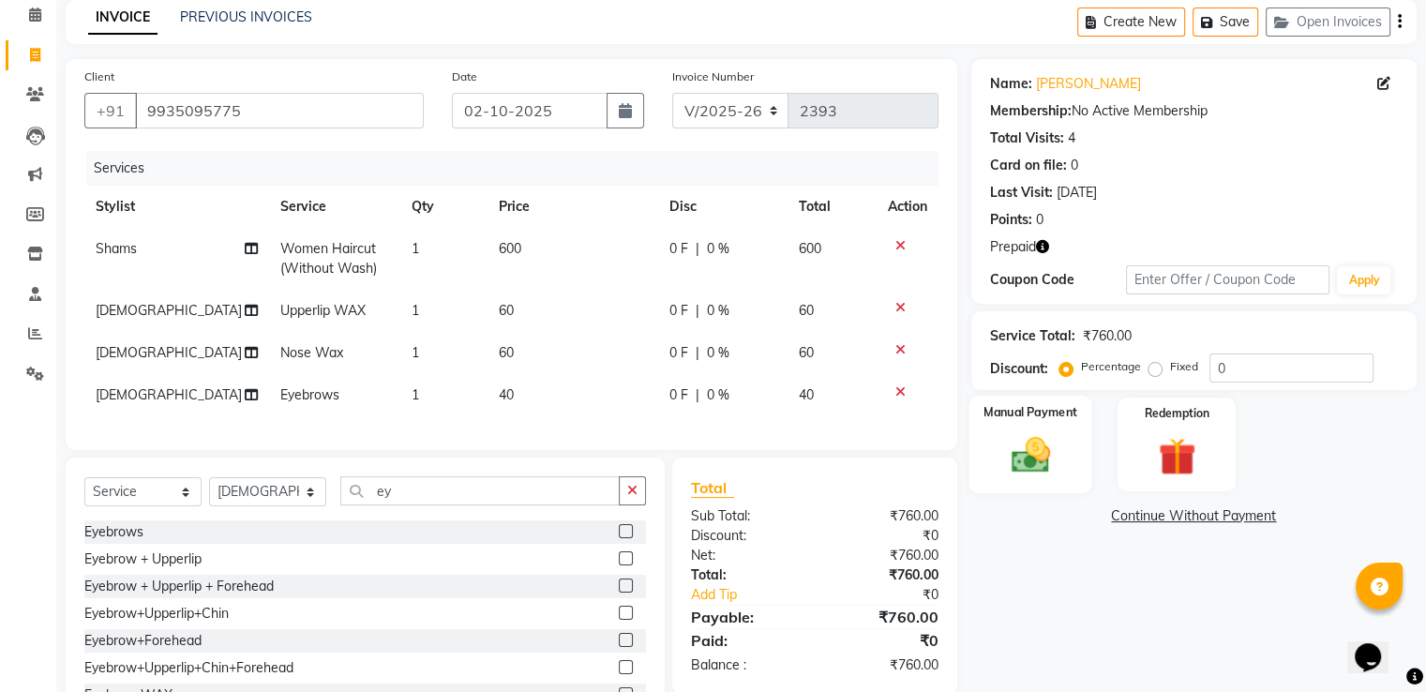
scroll to position [83, 0]
click at [1011, 444] on img at bounding box center [1030, 454] width 63 height 45
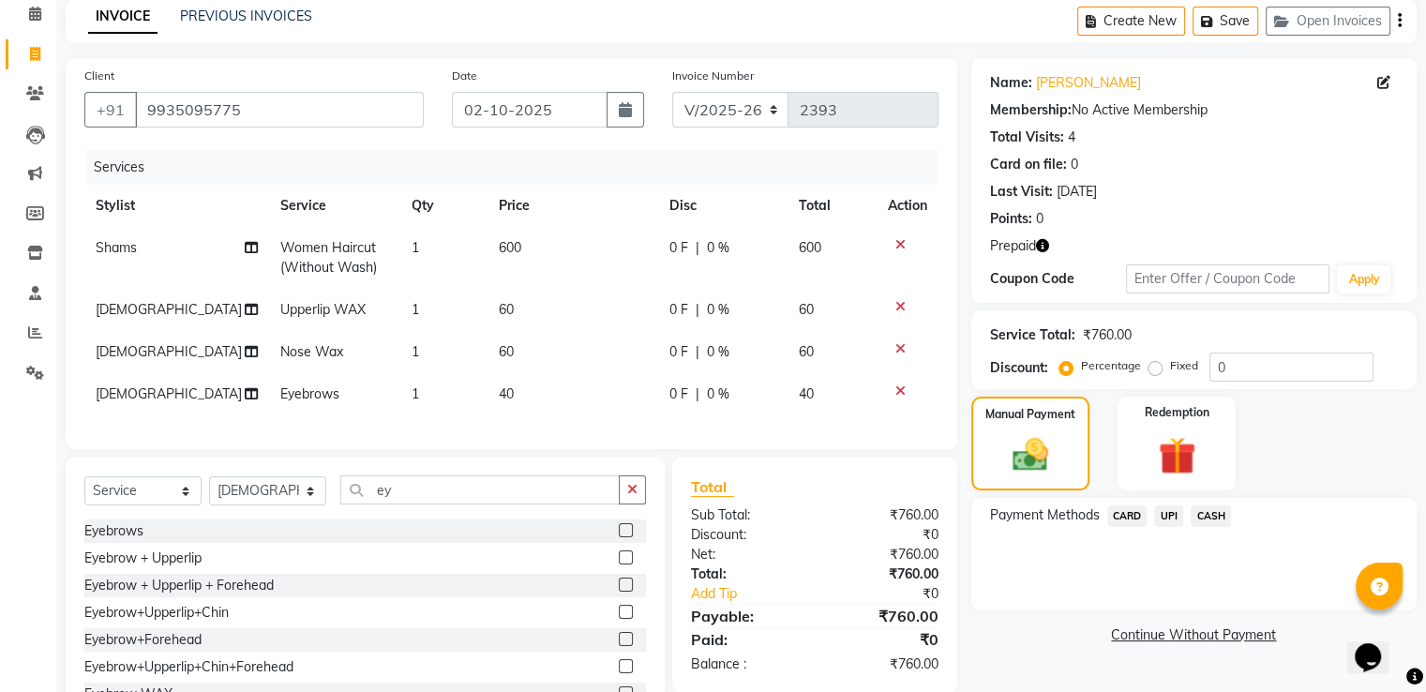
click at [1211, 513] on span "CASH" at bounding box center [1211, 517] width 40 height 22
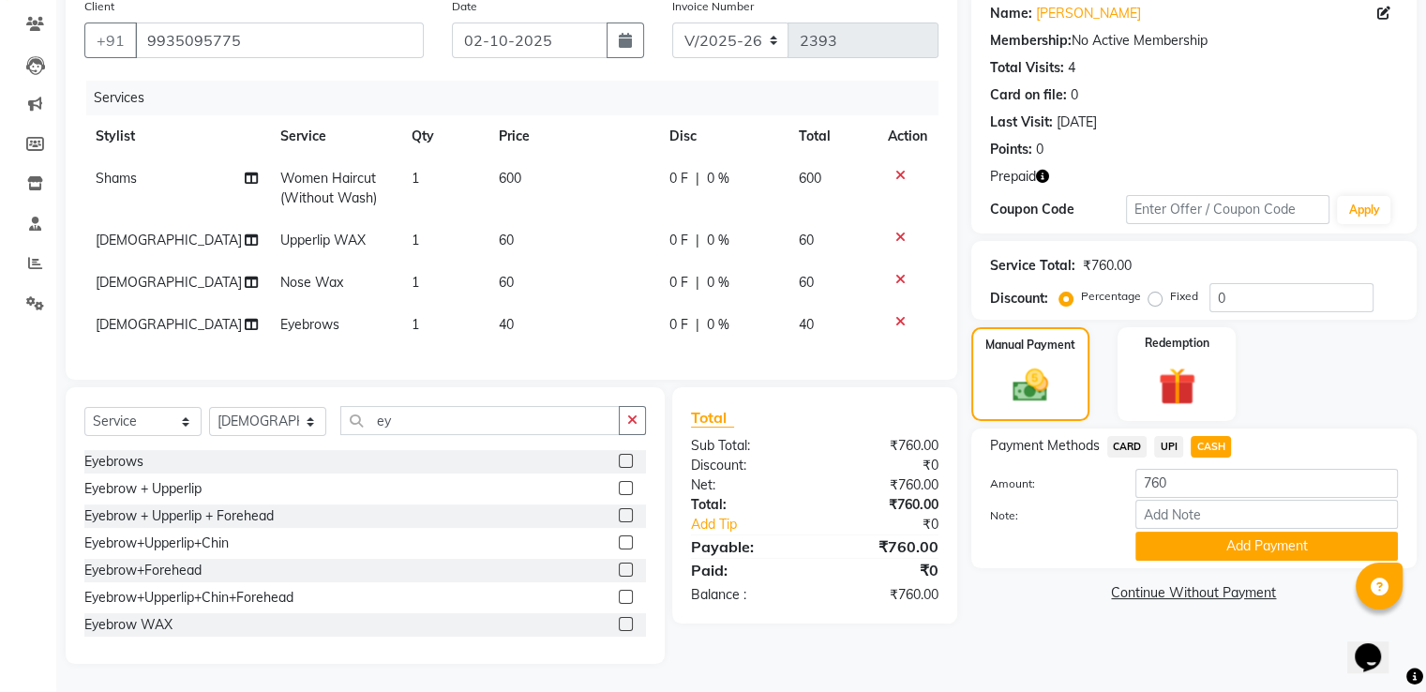
scroll to position [167, 0]
click at [1224, 538] on button "Add Payment" at bounding box center [1267, 546] width 263 height 29
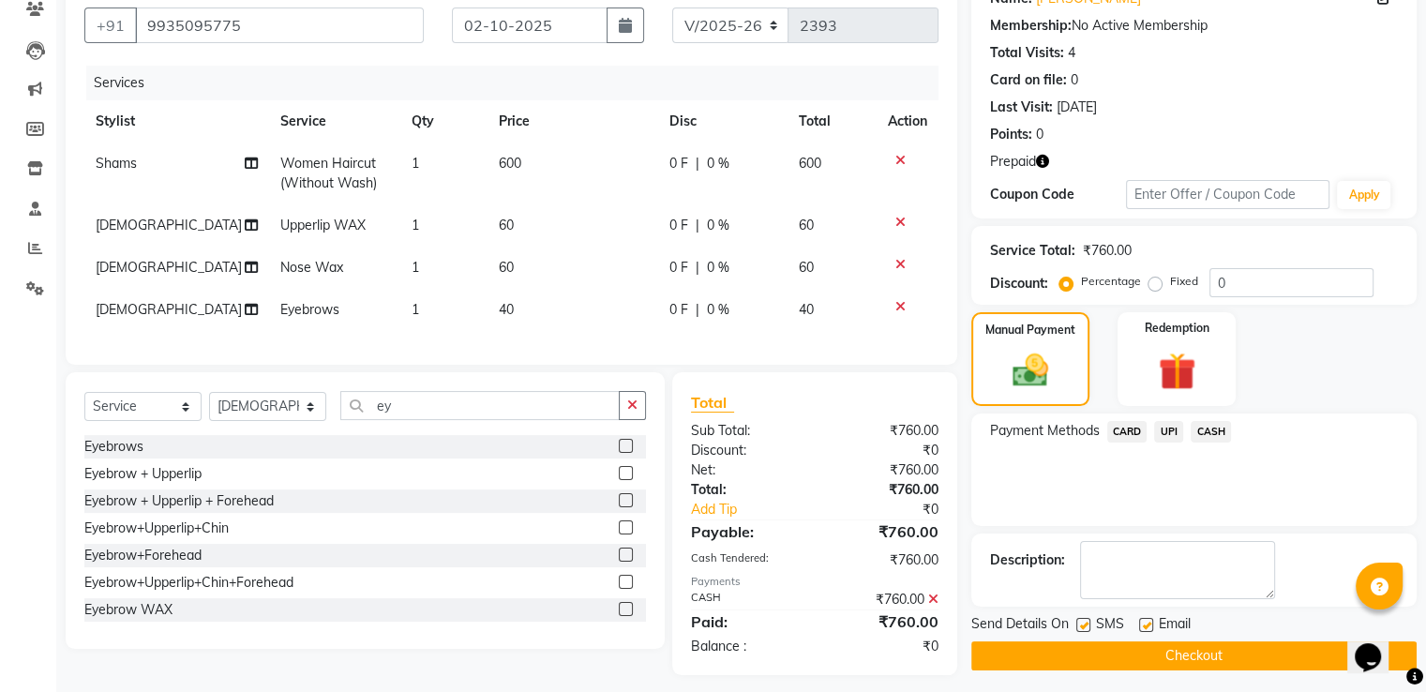
scroll to position [192, 0]
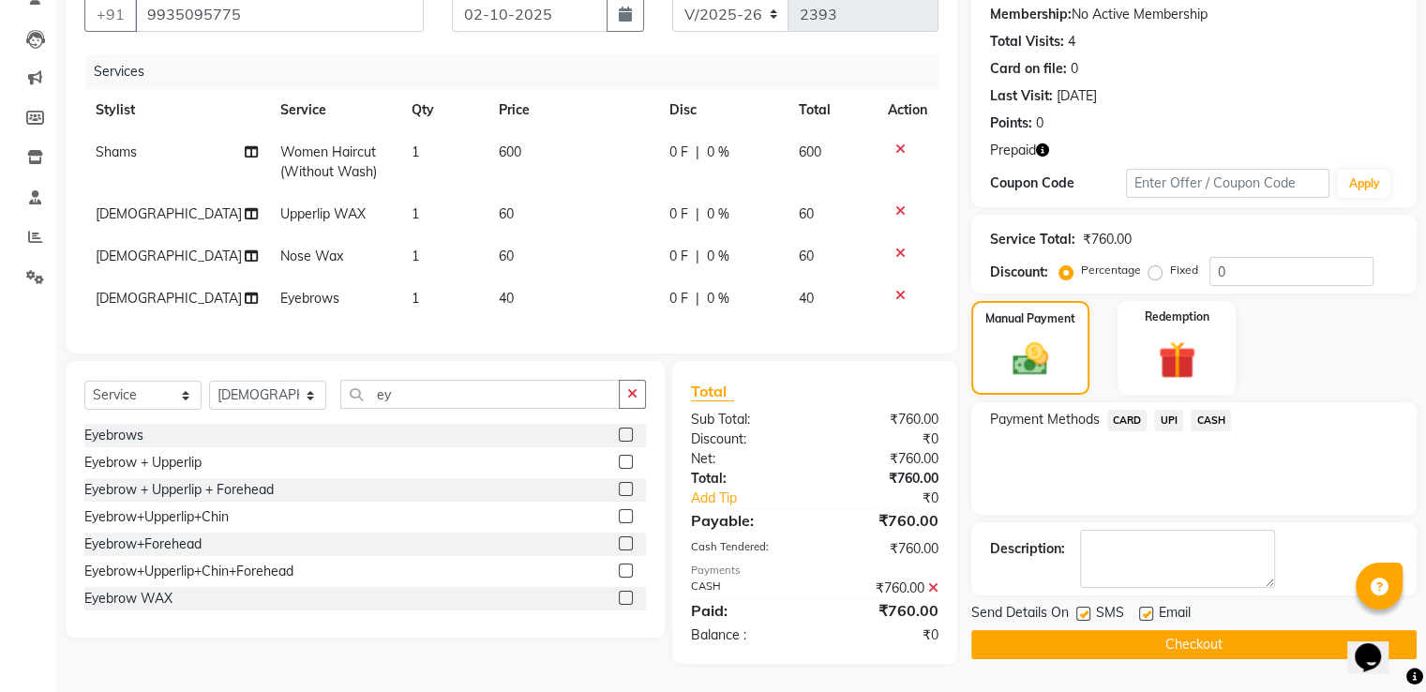
click at [1228, 630] on button "Checkout" at bounding box center [1194, 644] width 445 height 29
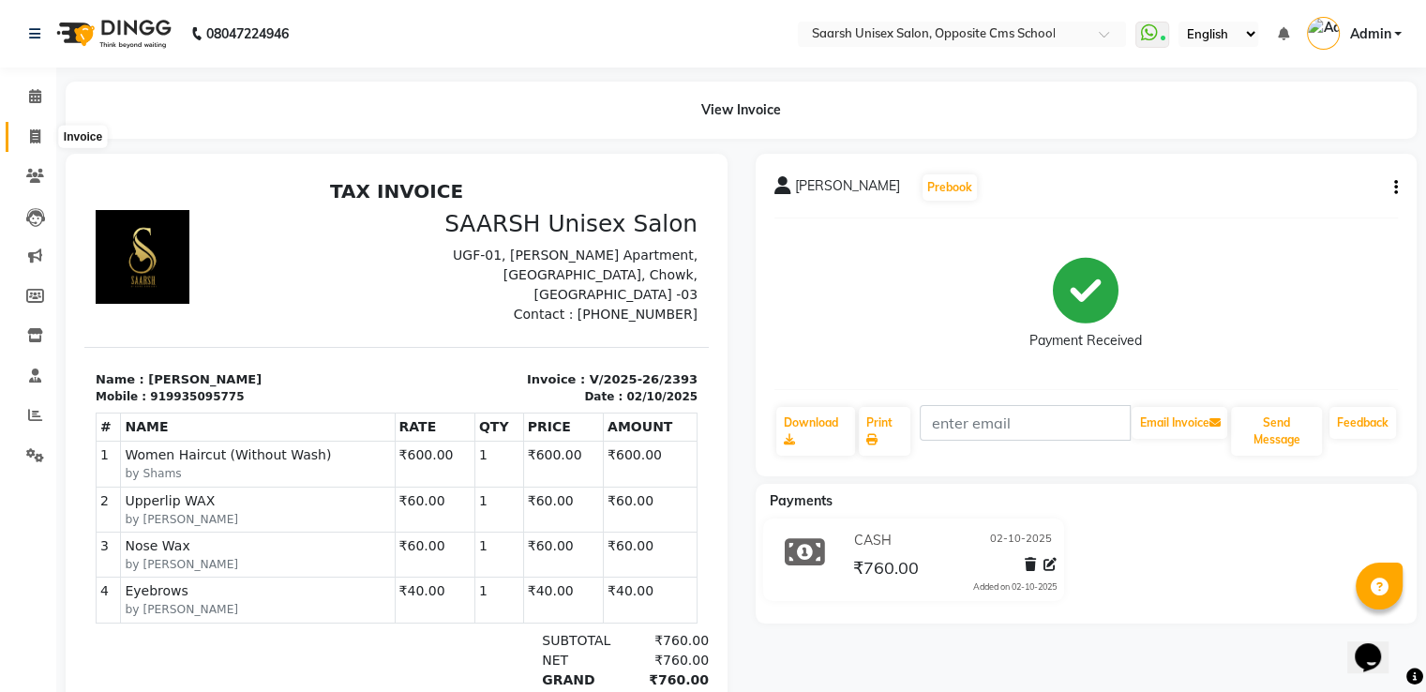
click at [34, 137] on icon at bounding box center [35, 136] width 10 height 14
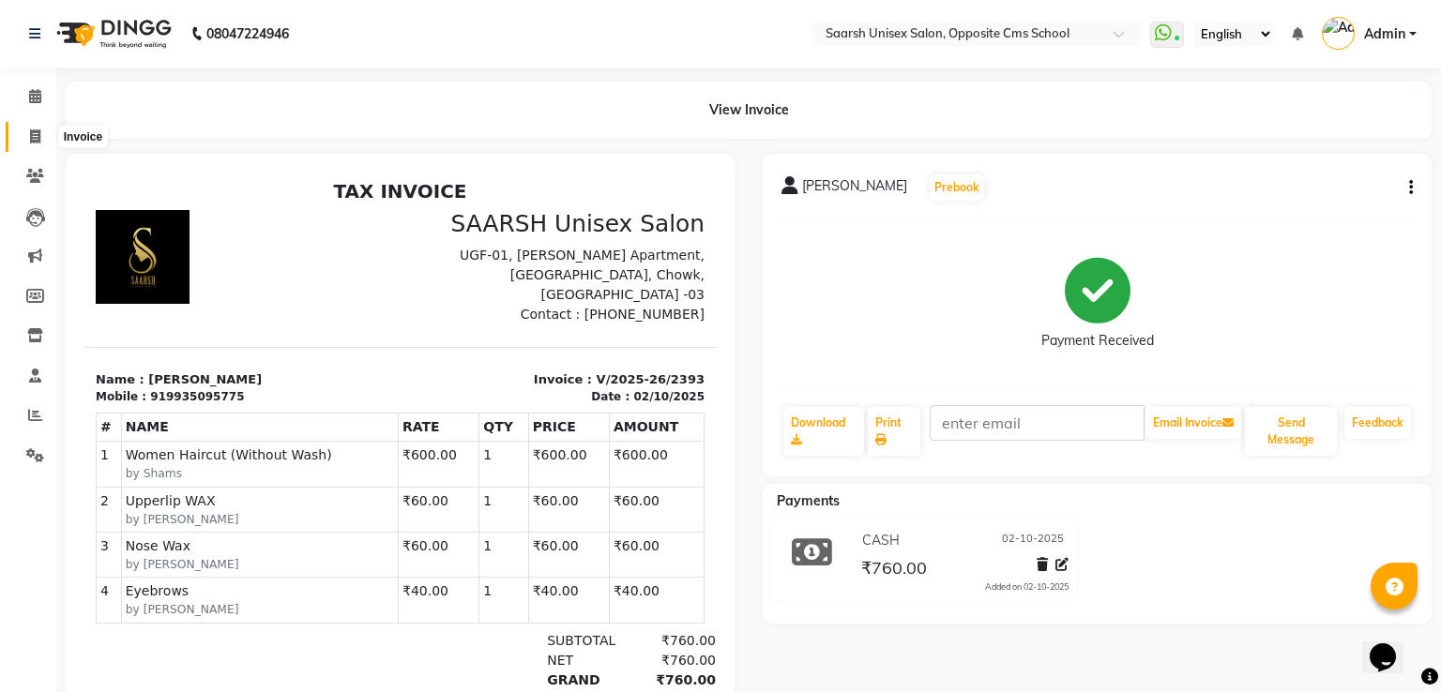
select select "service"
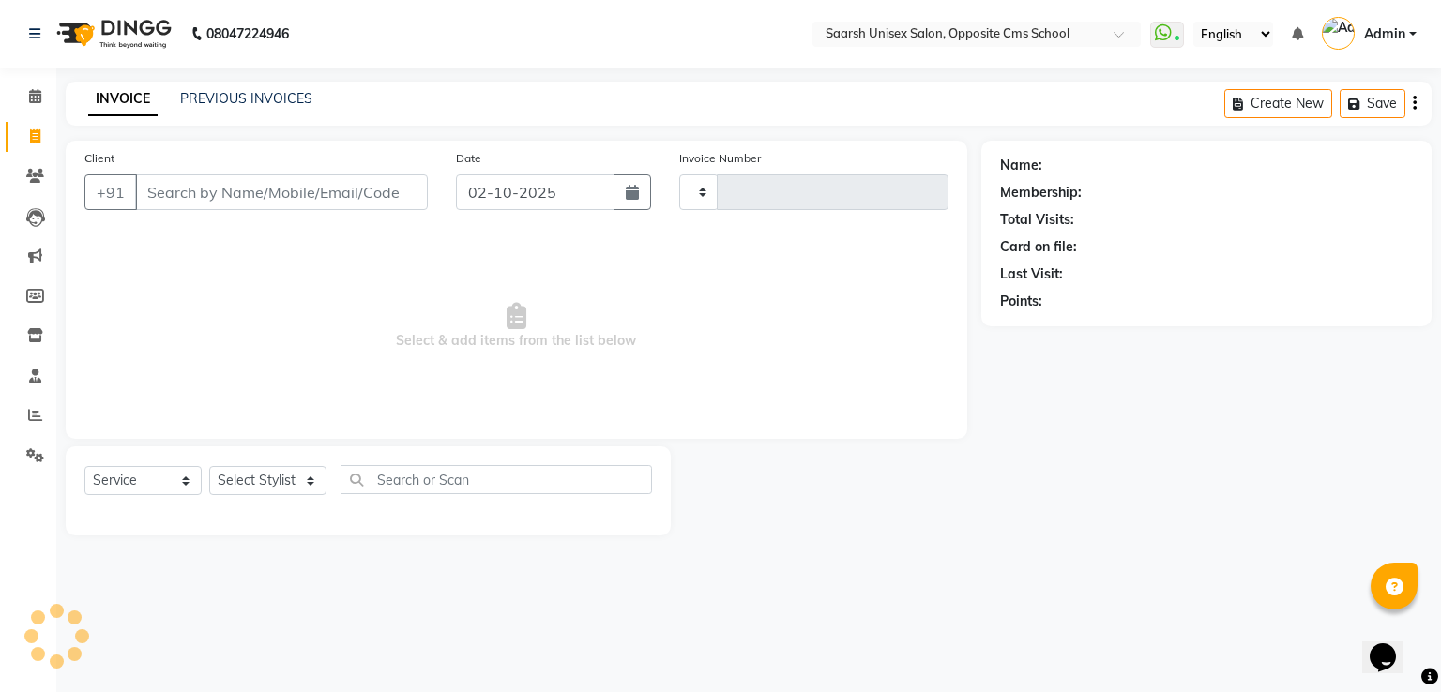
type input "2394"
select select "3962"
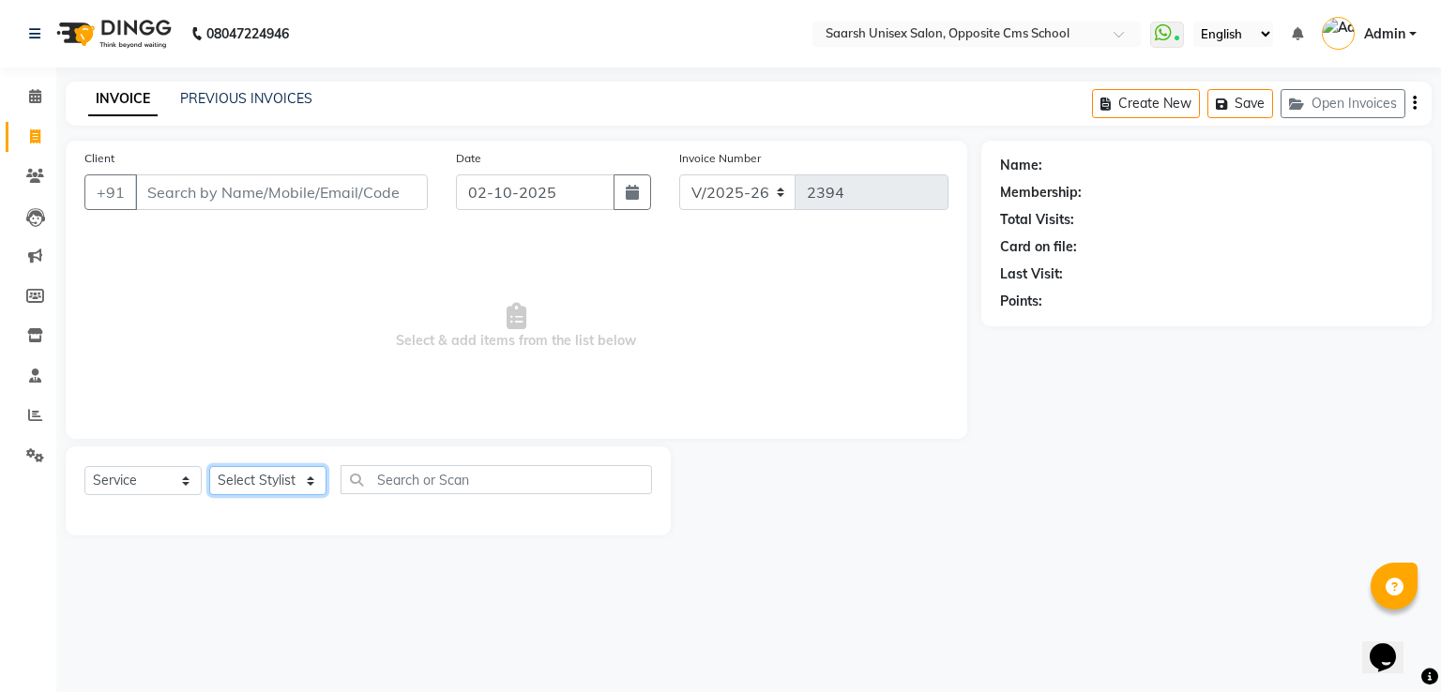
click at [273, 482] on select "Select Stylist [PERSON_NAME] Front Desk [PERSON_NAME] [PERSON_NAME] [PERSON_NAM…" at bounding box center [267, 480] width 117 height 29
select select "20644"
click at [209, 467] on select "Select Stylist [PERSON_NAME] Front Desk [PERSON_NAME] [PERSON_NAME] [PERSON_NAM…" at bounding box center [267, 480] width 117 height 29
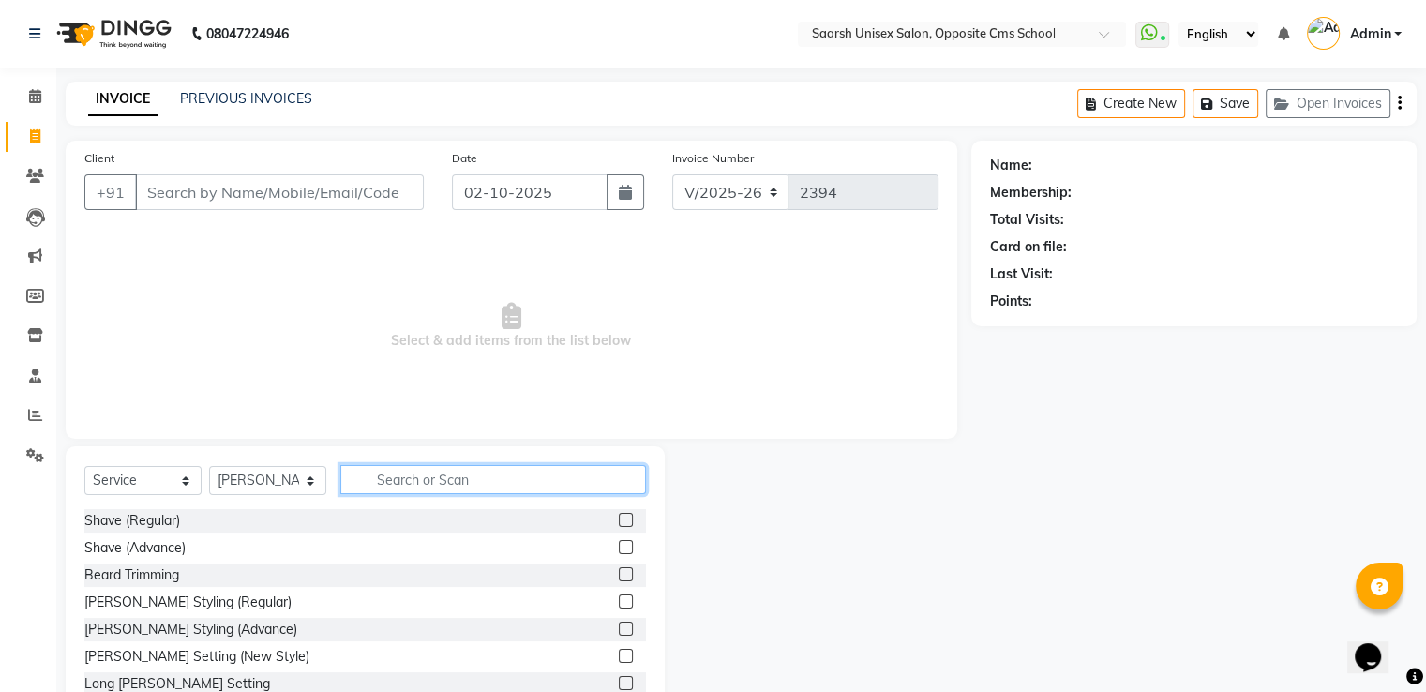
type input "y"
click at [488, 485] on input "text" at bounding box center [493, 479] width 306 height 29
type input "ey"
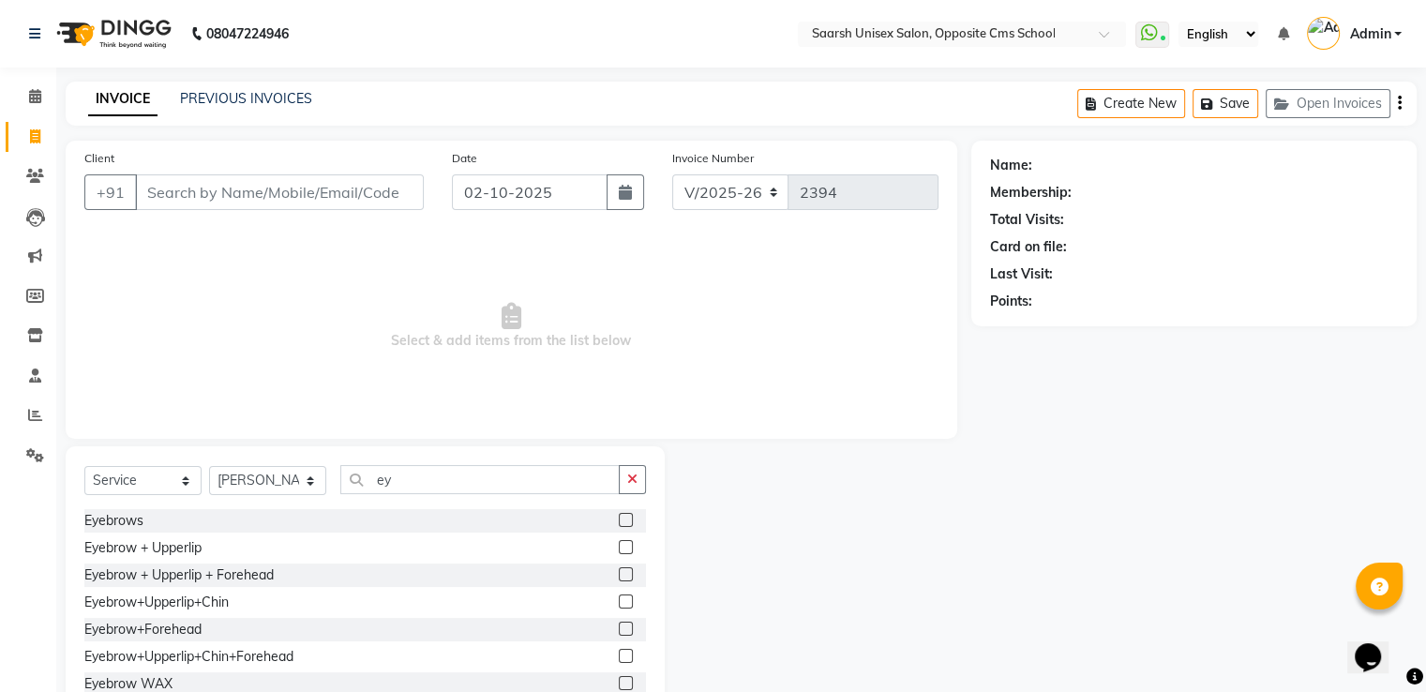
click at [619, 521] on label at bounding box center [626, 520] width 14 height 14
click at [619, 521] on input "checkbox" at bounding box center [625, 521] width 12 height 12
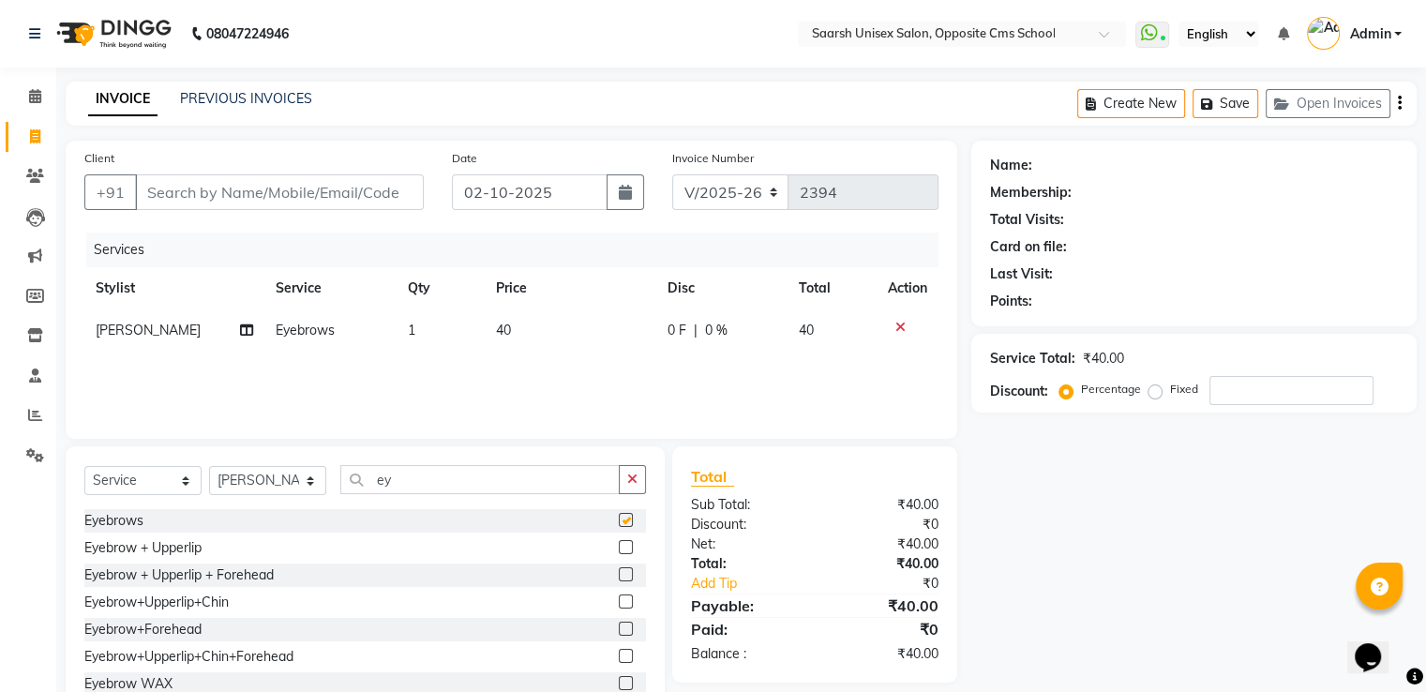
checkbox input "false"
click at [307, 187] on input "Client" at bounding box center [279, 192] width 289 height 36
type input "k"
type input "0"
type input "k"
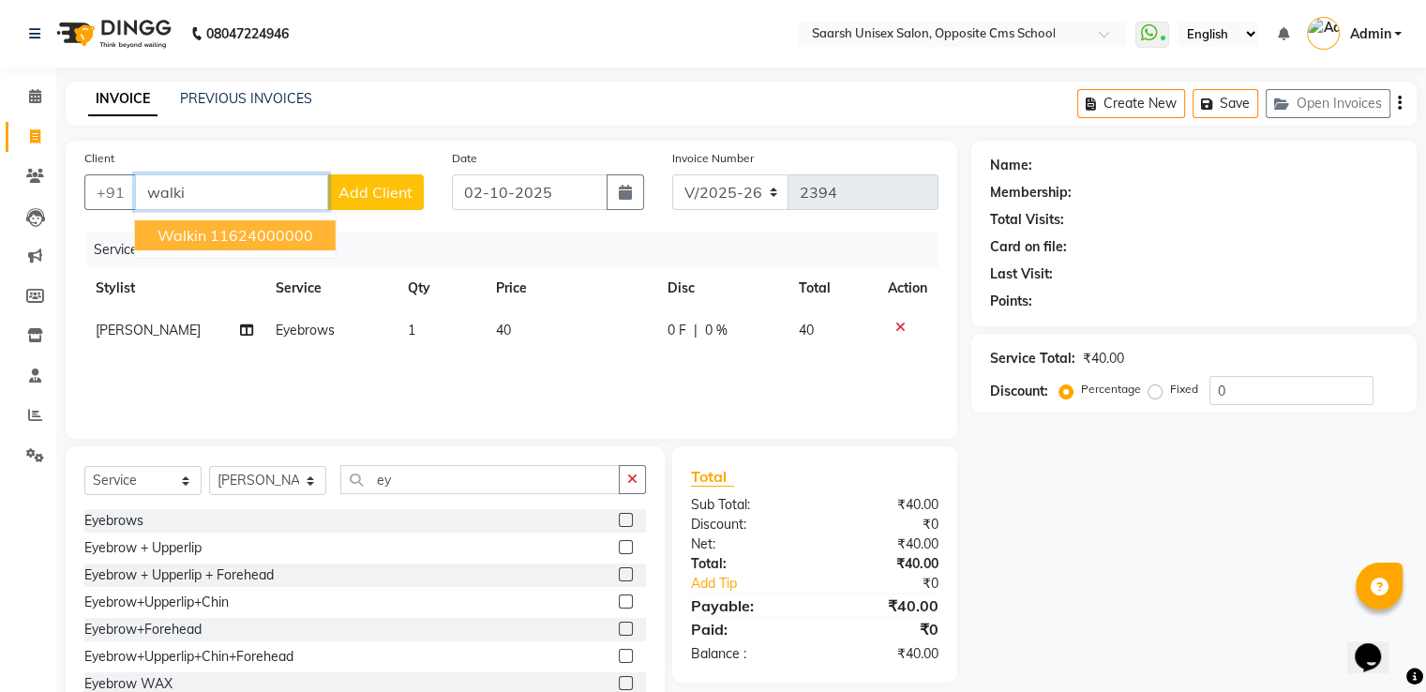
click at [302, 232] on ngb-highlight "11624000000" at bounding box center [261, 235] width 103 height 19
type input "11624000000"
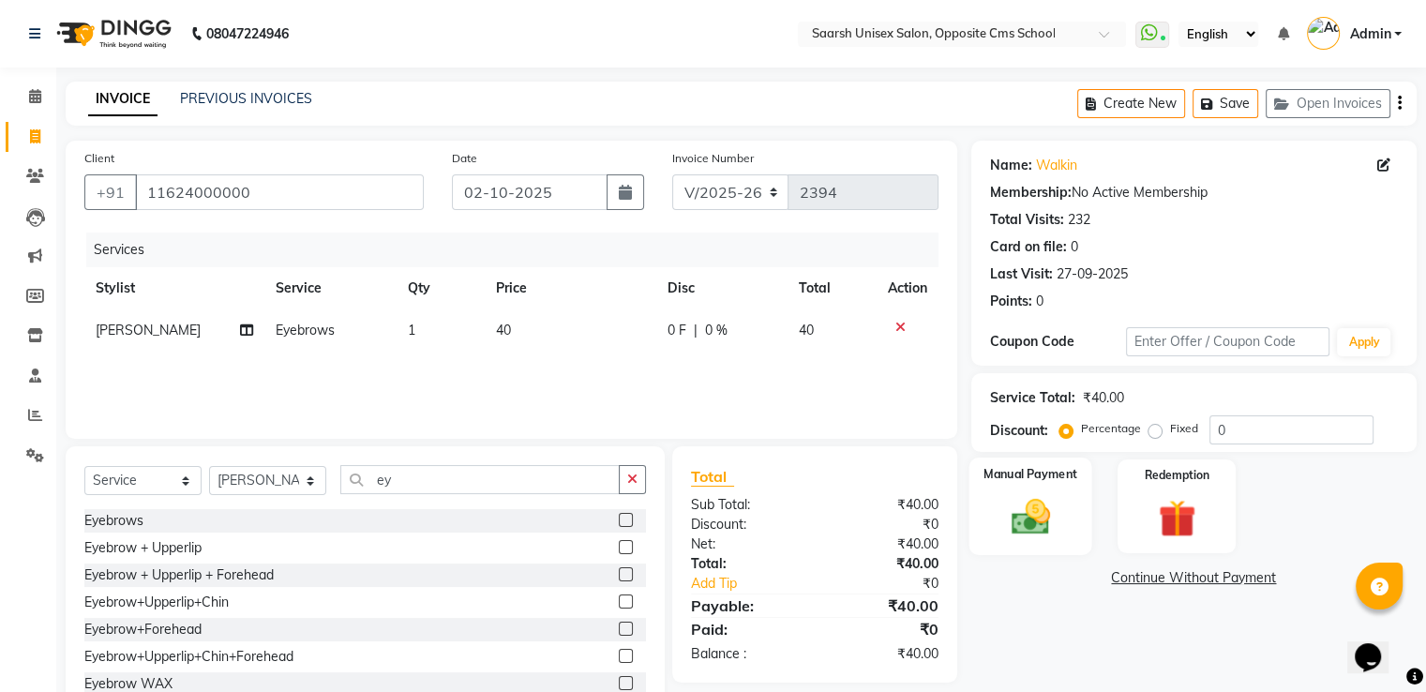
click at [1048, 503] on img at bounding box center [1030, 517] width 63 height 45
click at [1201, 579] on span "CASH" at bounding box center [1211, 579] width 40 height 22
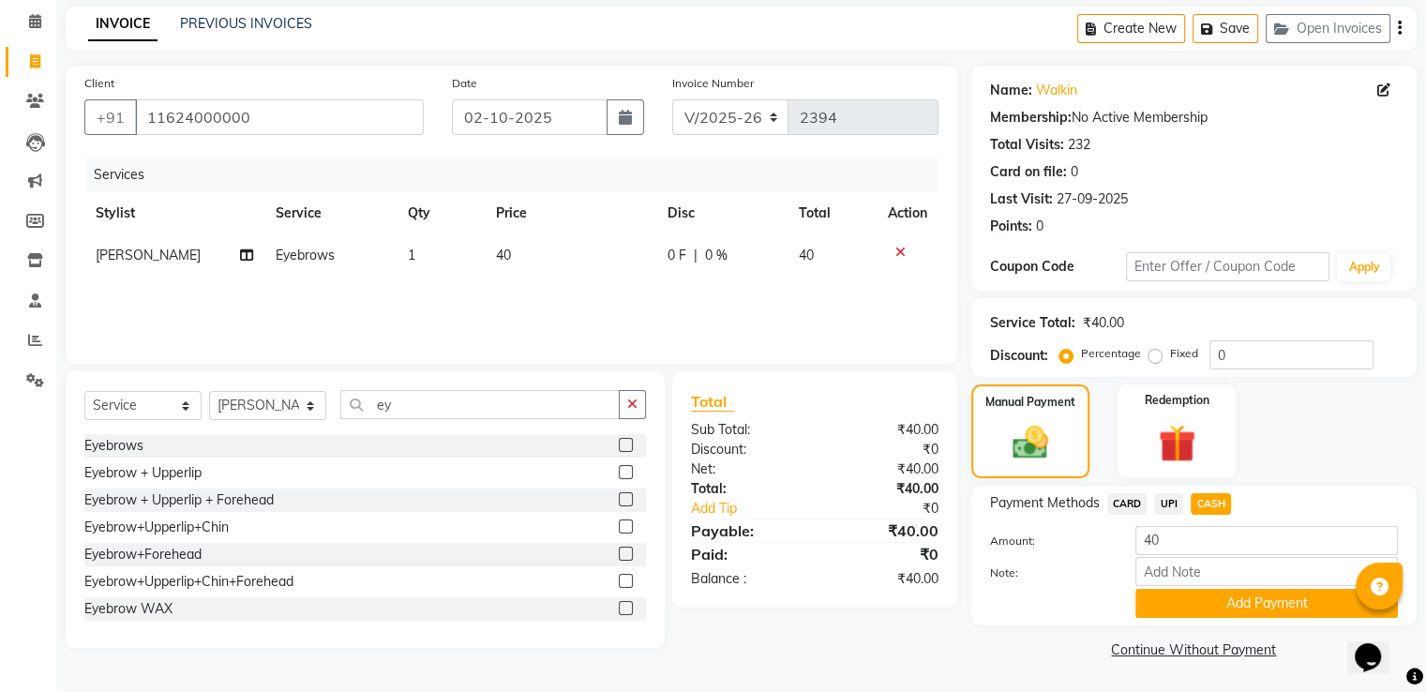
scroll to position [76, 0]
click at [1208, 606] on button "Add Payment" at bounding box center [1267, 603] width 263 height 29
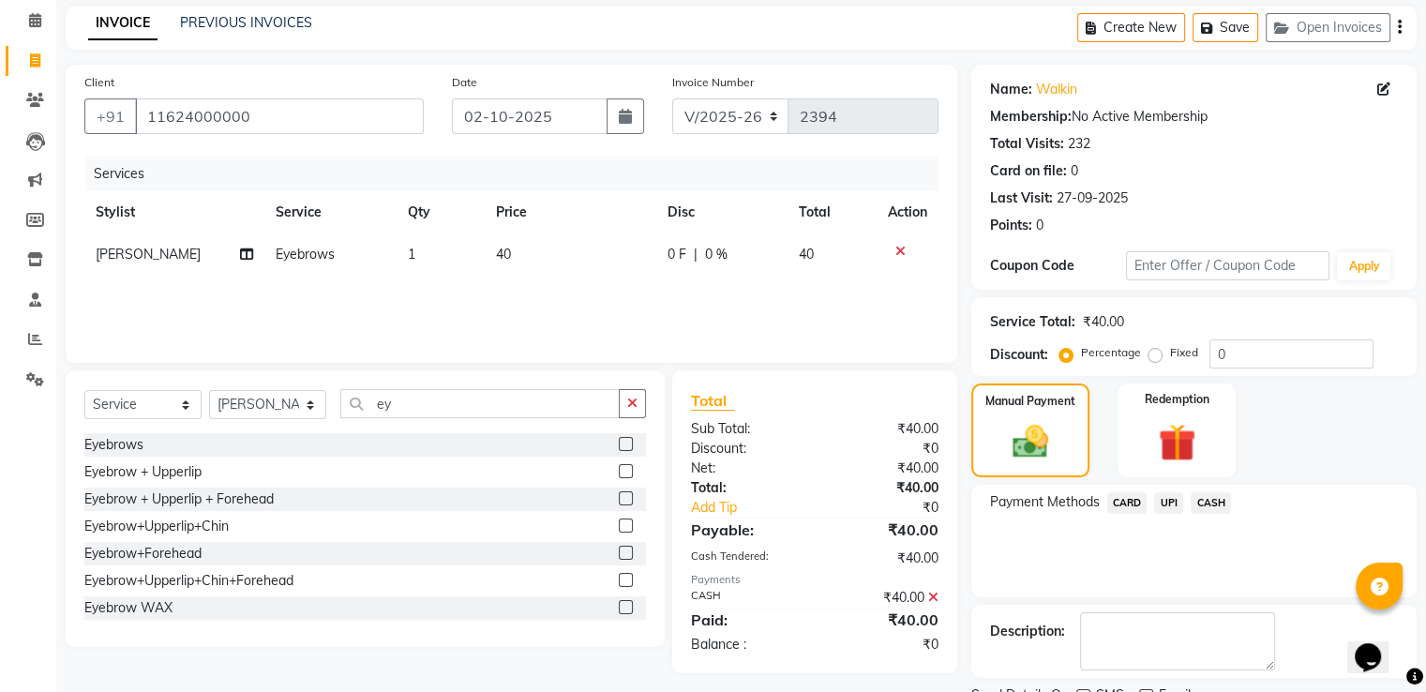
scroll to position [153, 0]
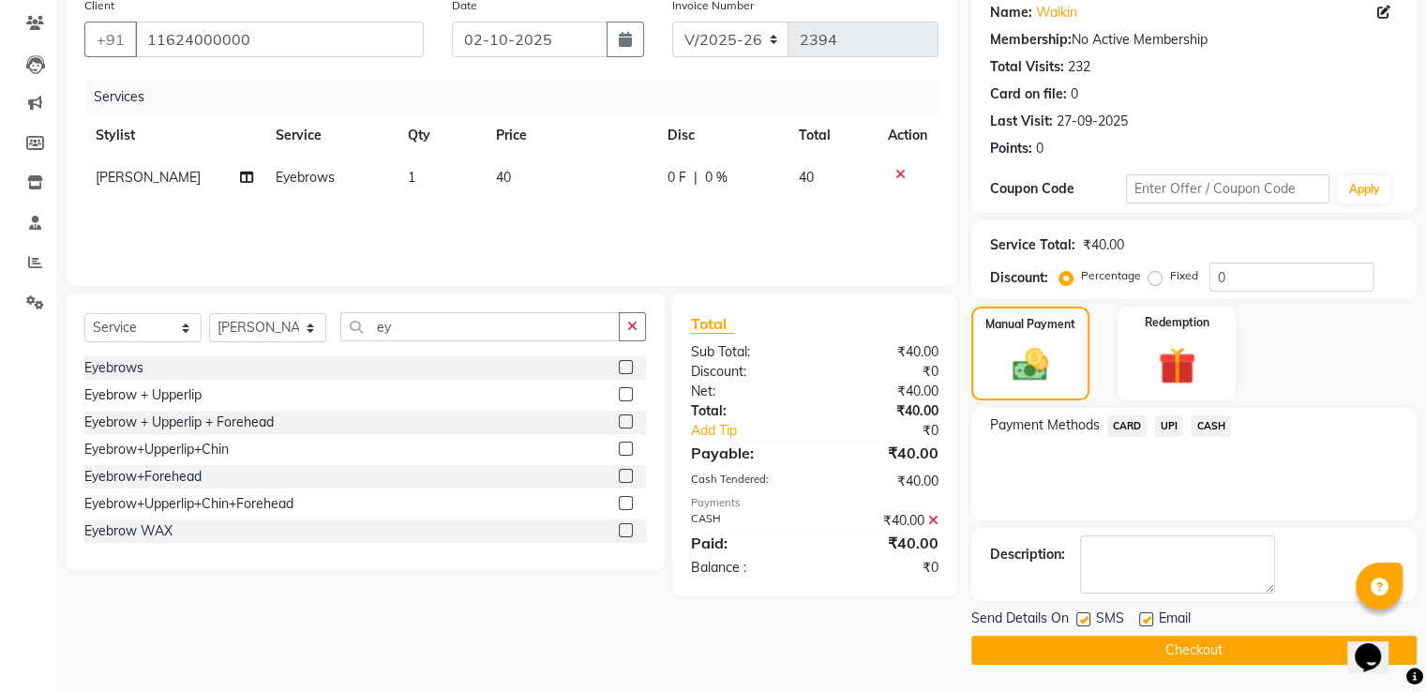
click at [1213, 644] on button "Checkout" at bounding box center [1194, 650] width 445 height 29
